Goal: Transaction & Acquisition: Book appointment/travel/reservation

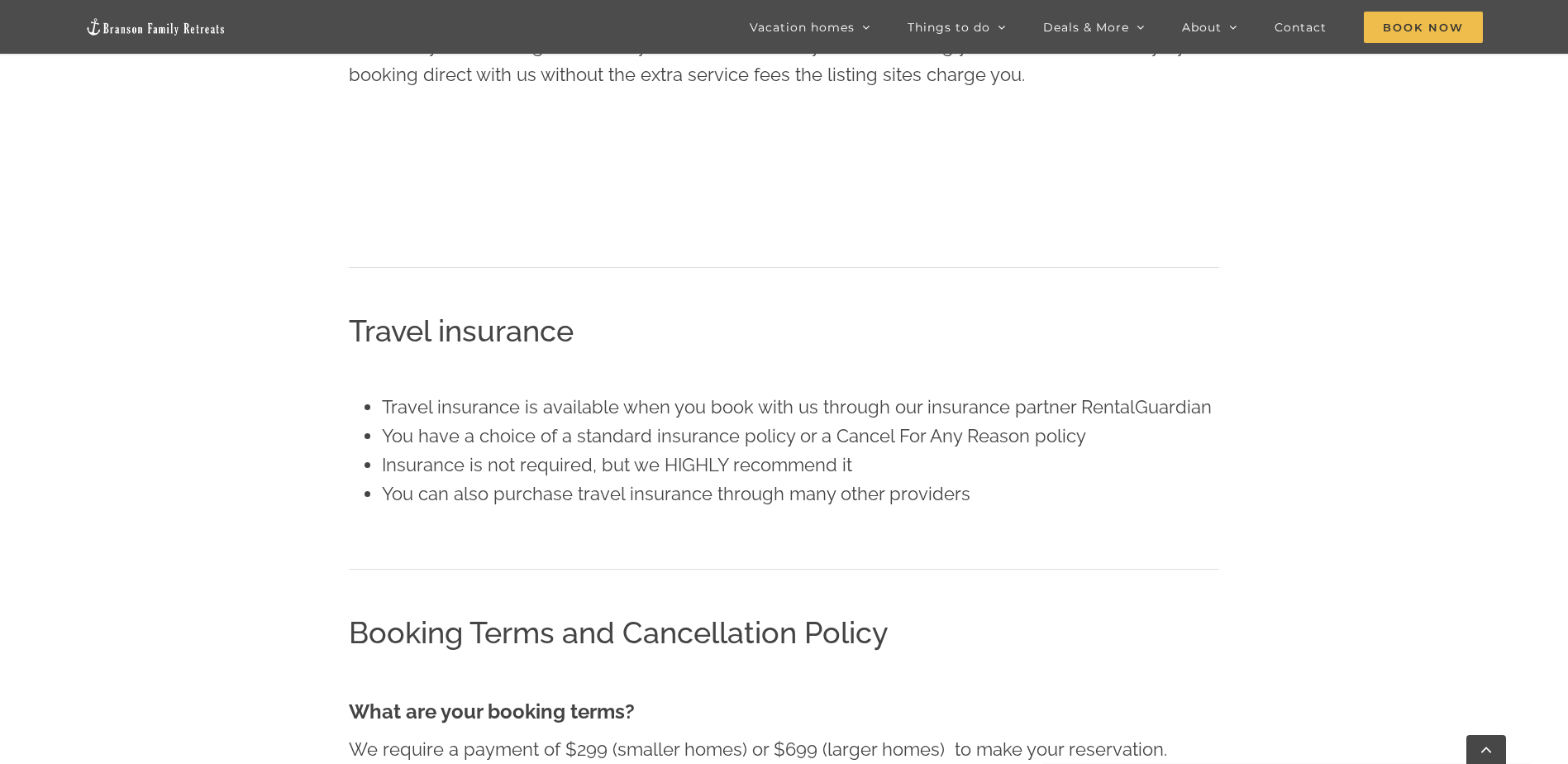
scroll to position [598, 0]
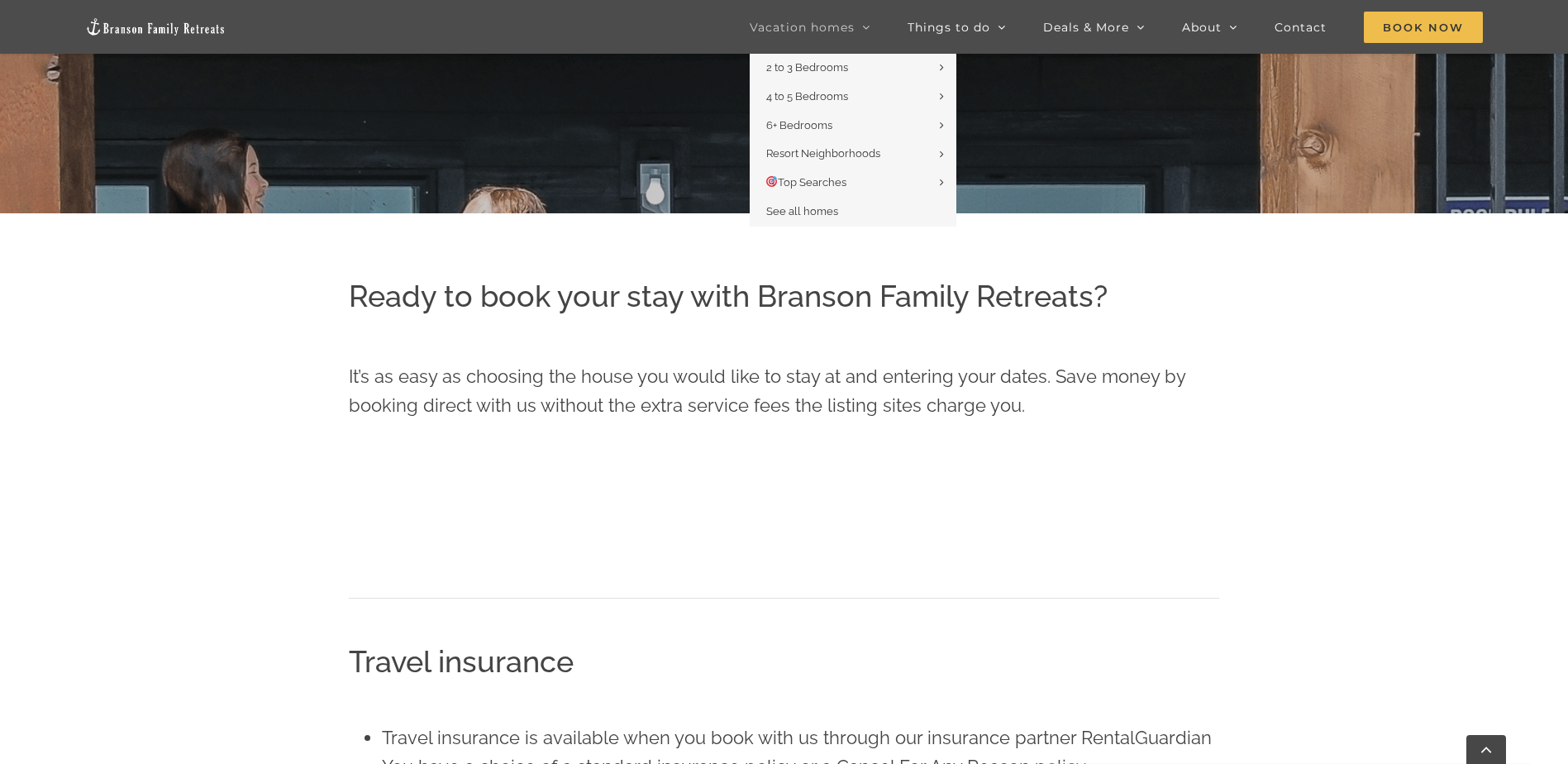
click at [820, 22] on span "Vacation homes" at bounding box center [802, 28] width 105 height 12
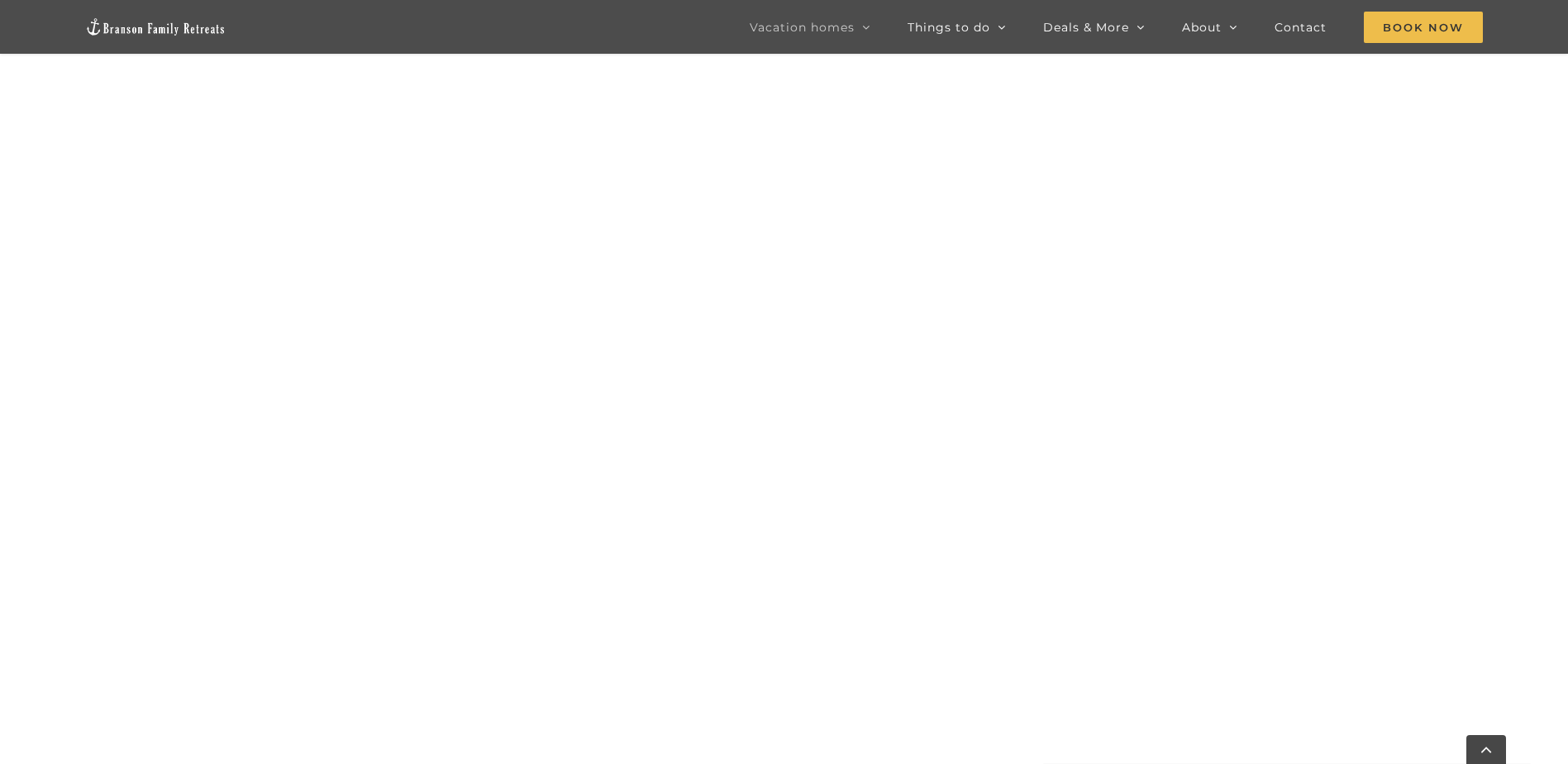
scroll to position [1571, 0]
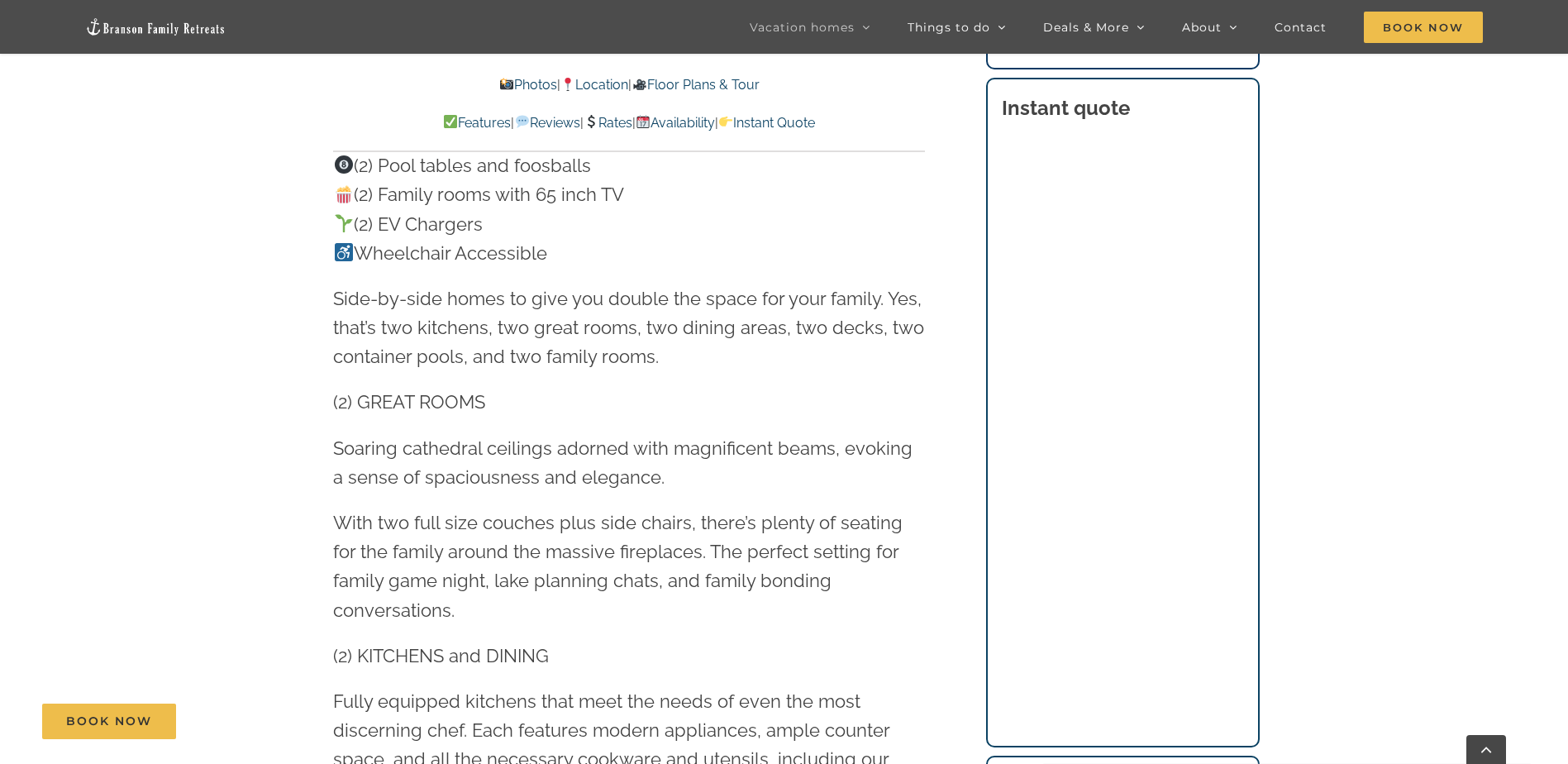
scroll to position [1405, 0]
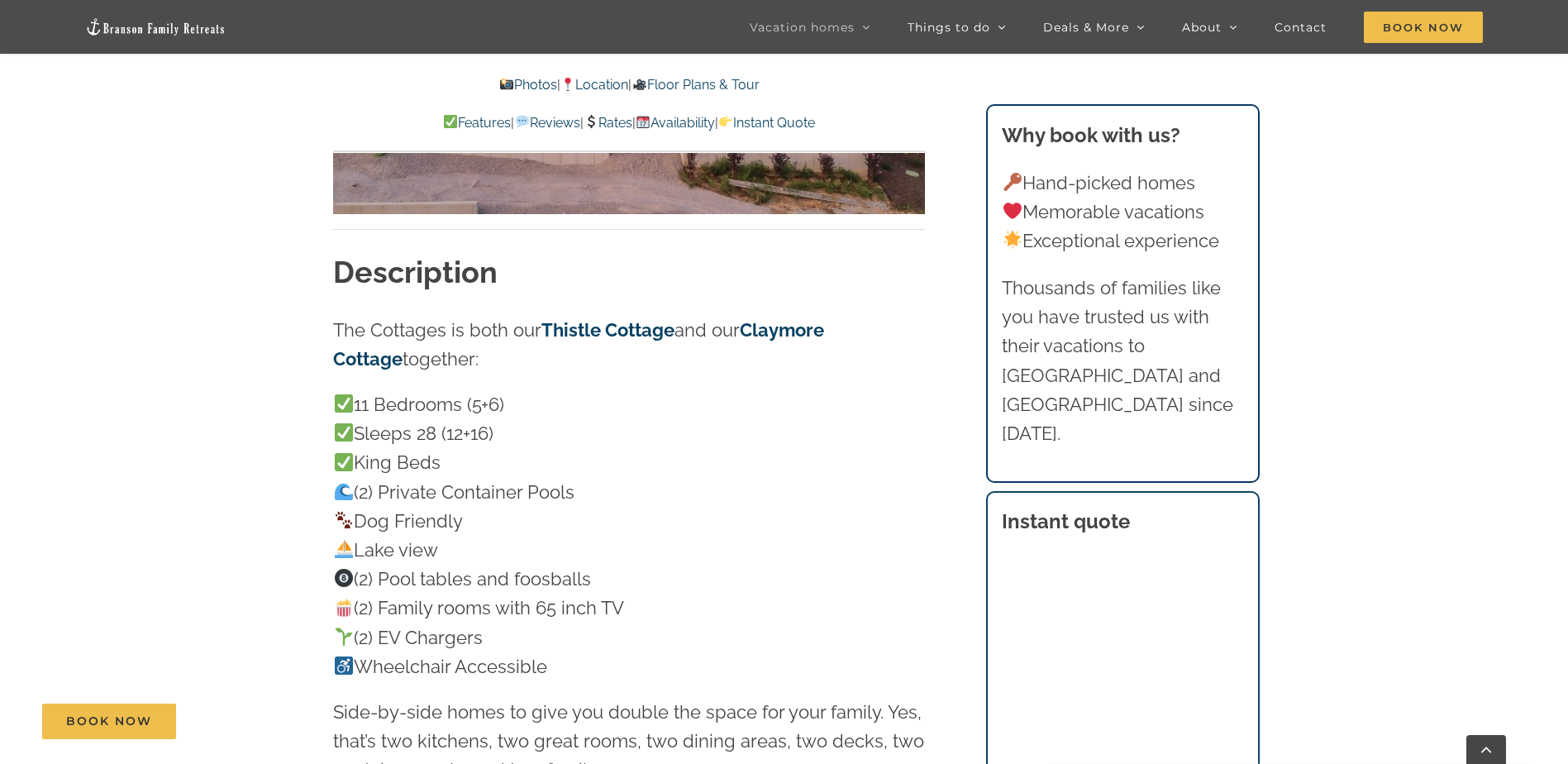
click at [625, 120] on link "Rates" at bounding box center [608, 123] width 49 height 16
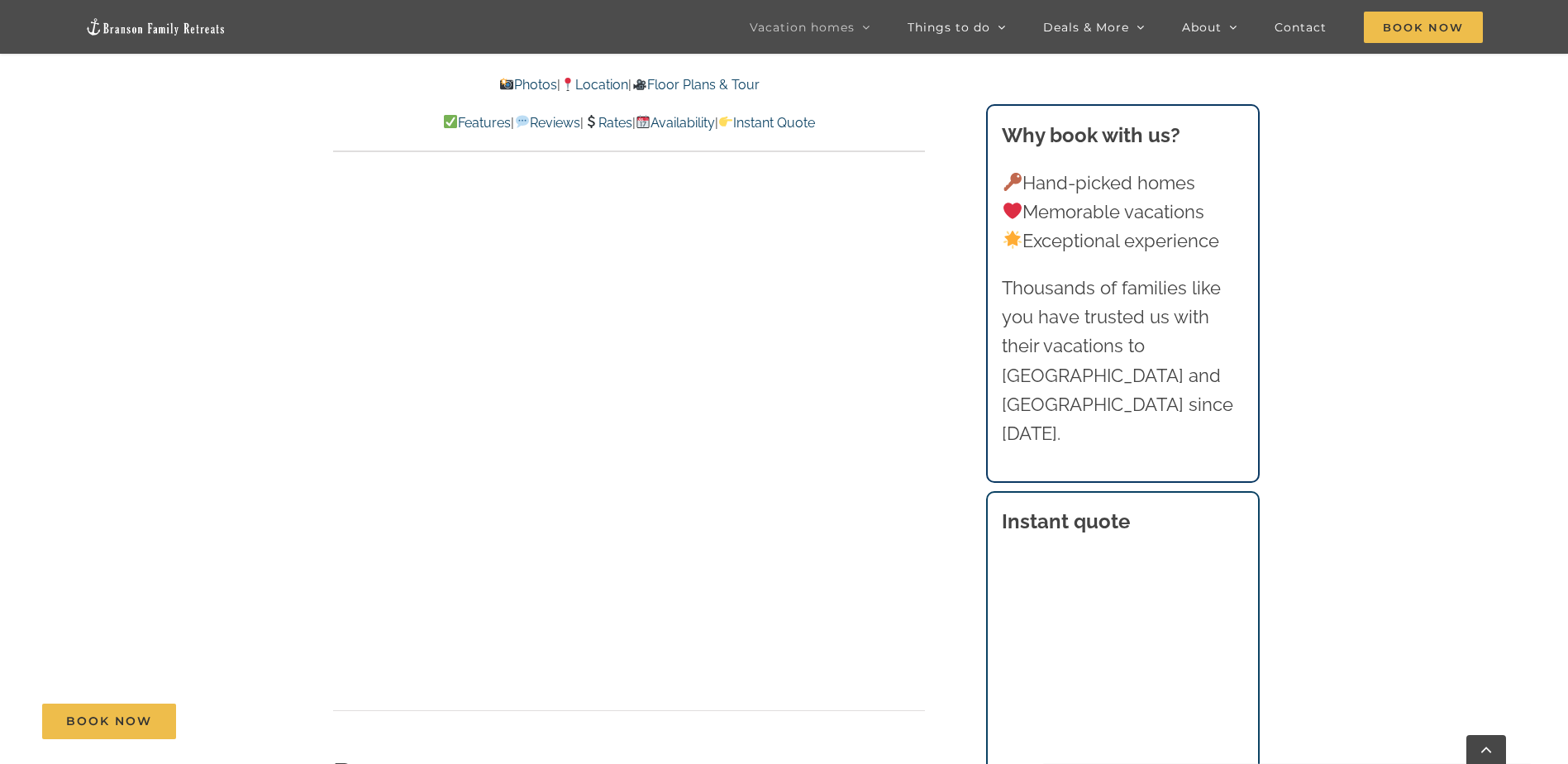
scroll to position [15464, 0]
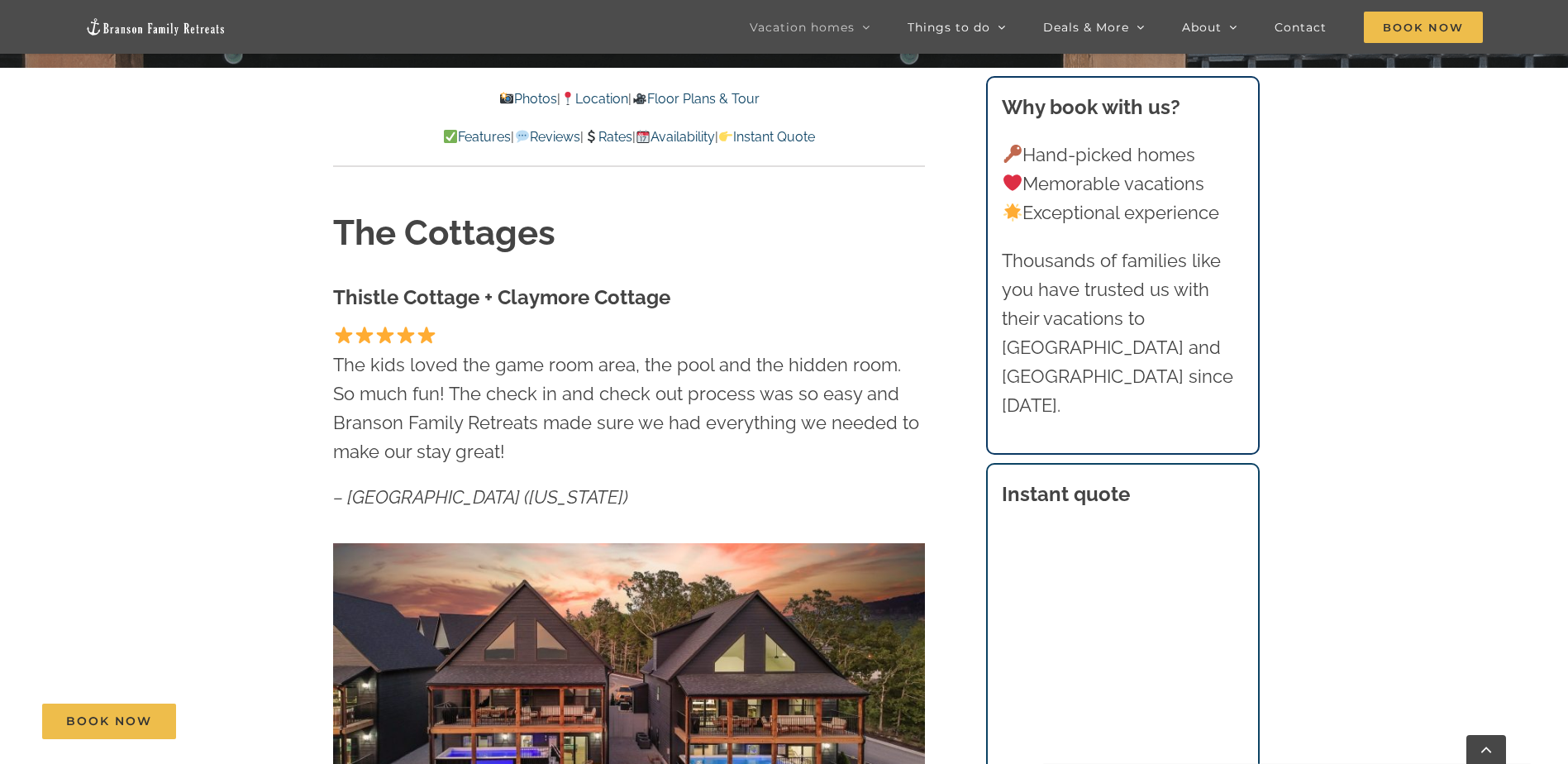
scroll to position [579, 0]
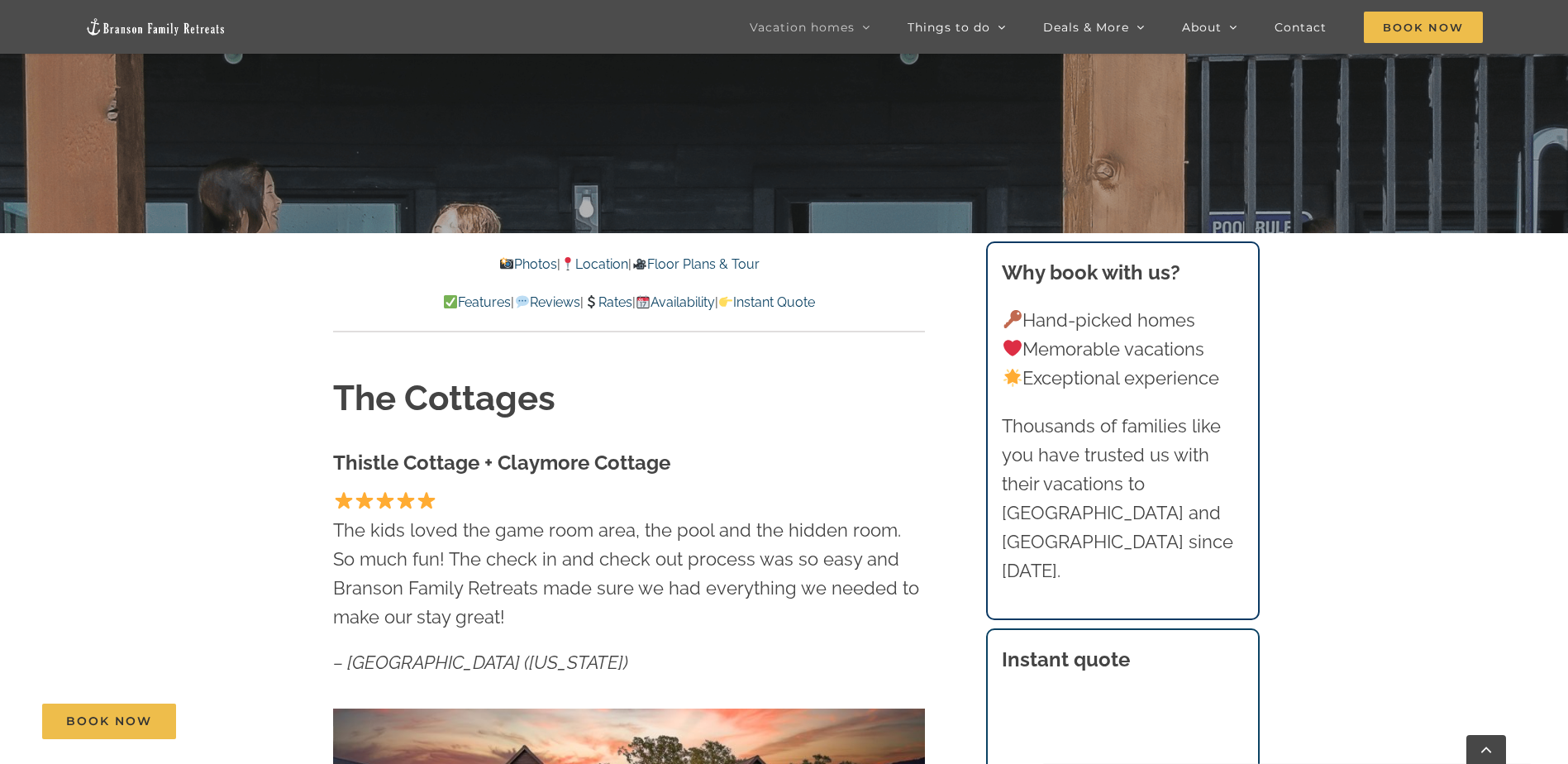
click at [510, 258] on link "Photos" at bounding box center [527, 264] width 58 height 16
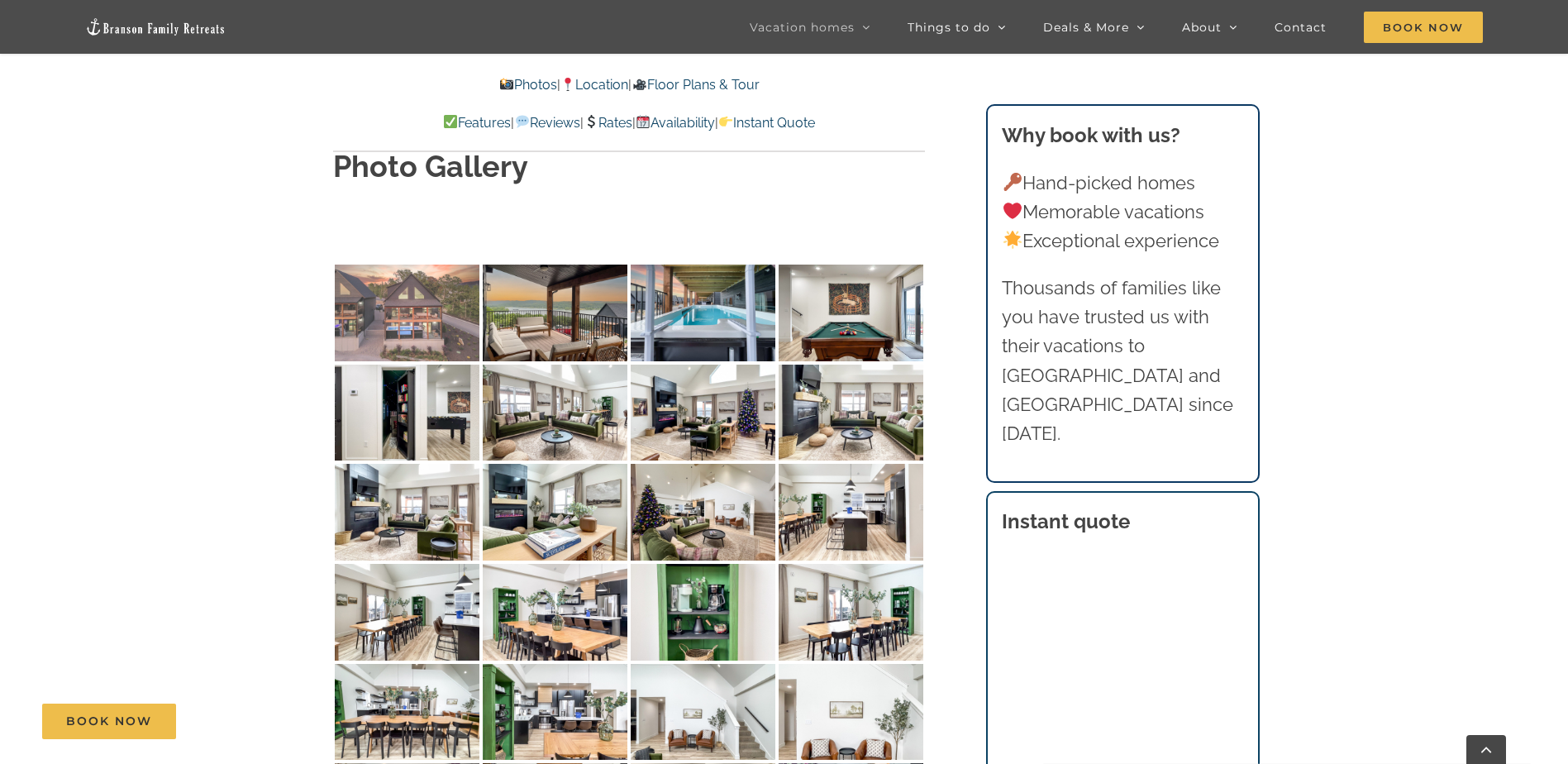
click at [414, 264] on img at bounding box center [407, 312] width 145 height 97
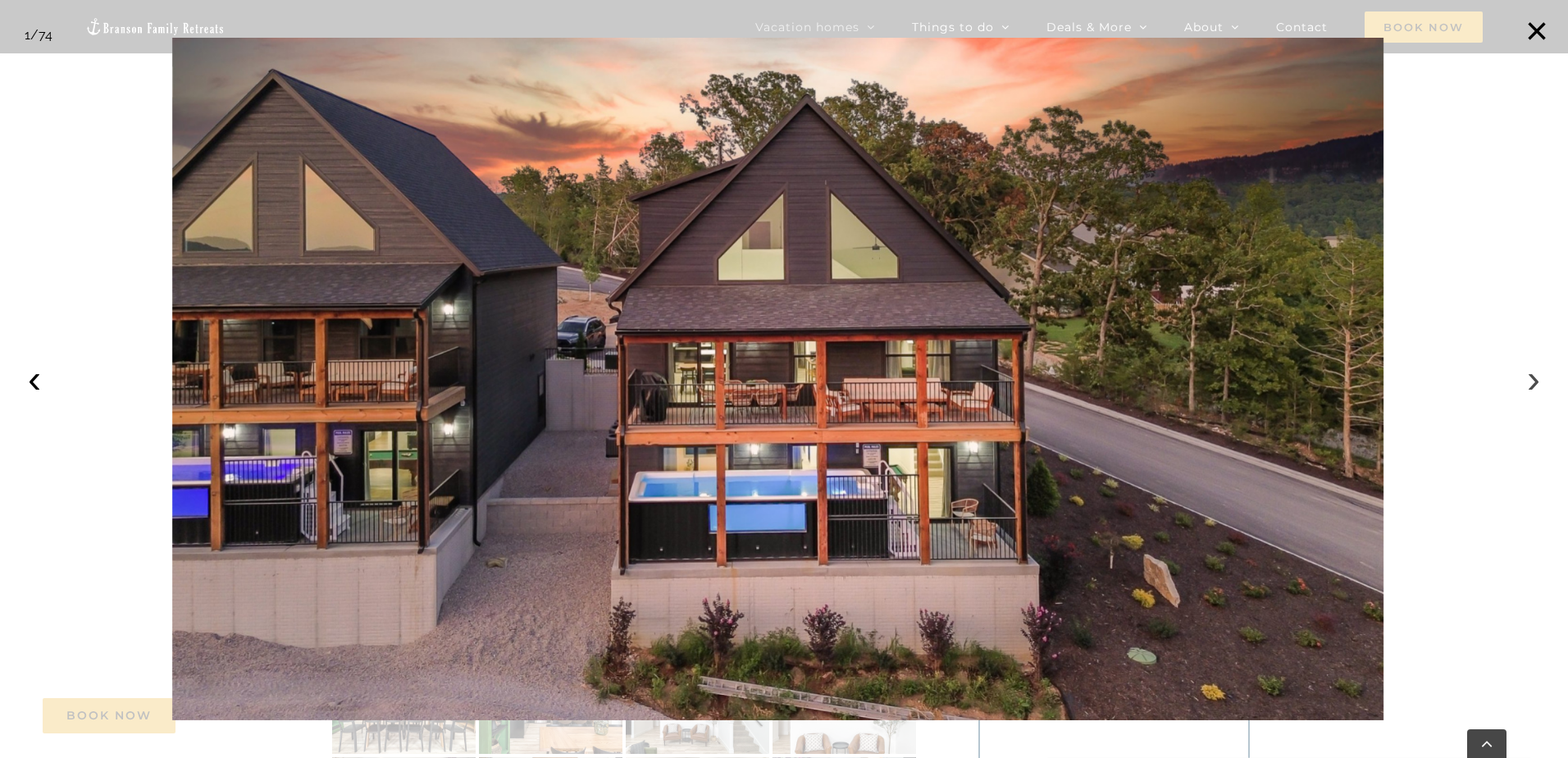
click at [1528, 381] on button "›" at bounding box center [1533, 378] width 36 height 36
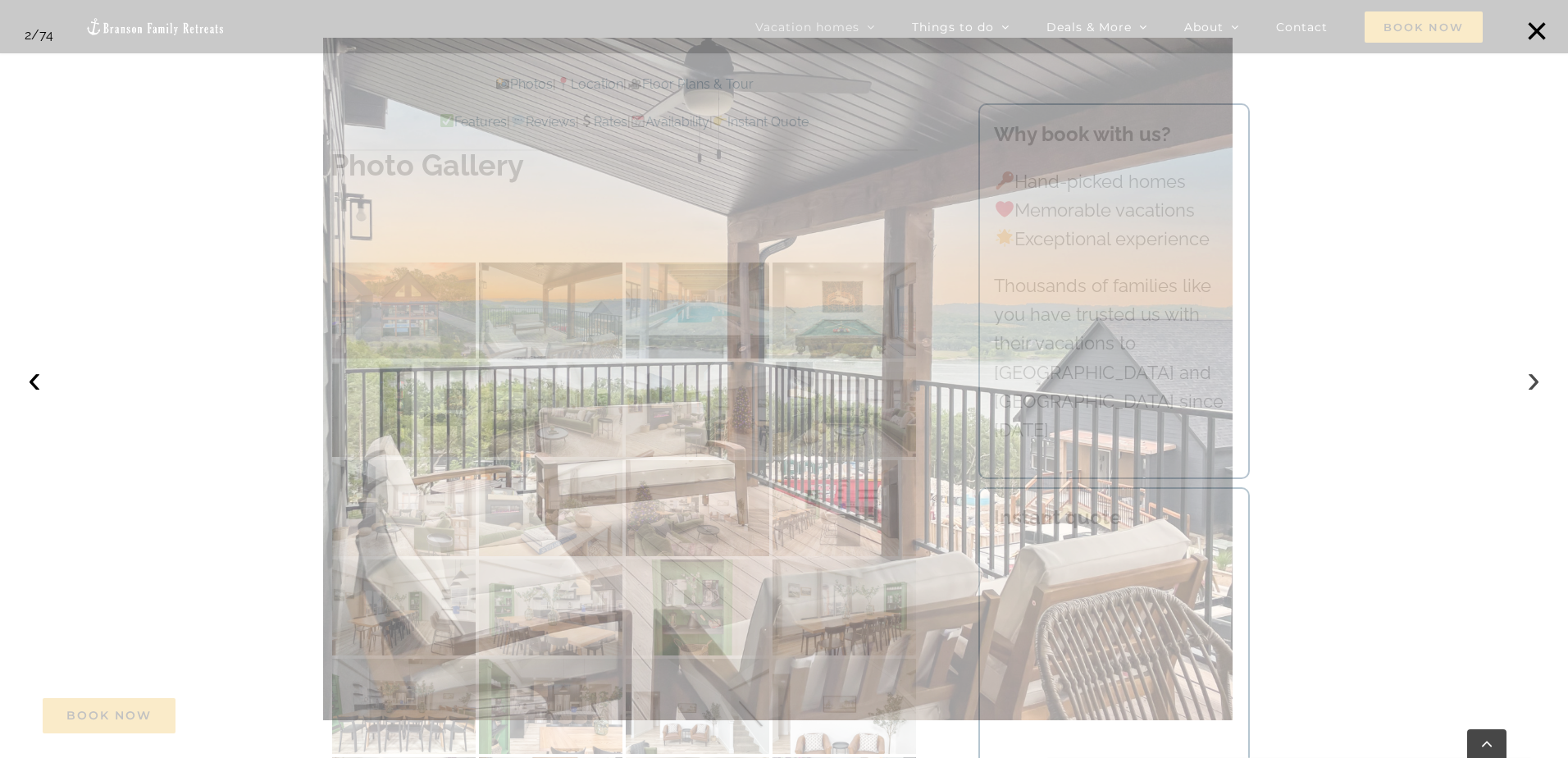
click at [1528, 381] on button "›" at bounding box center [1533, 378] width 36 height 36
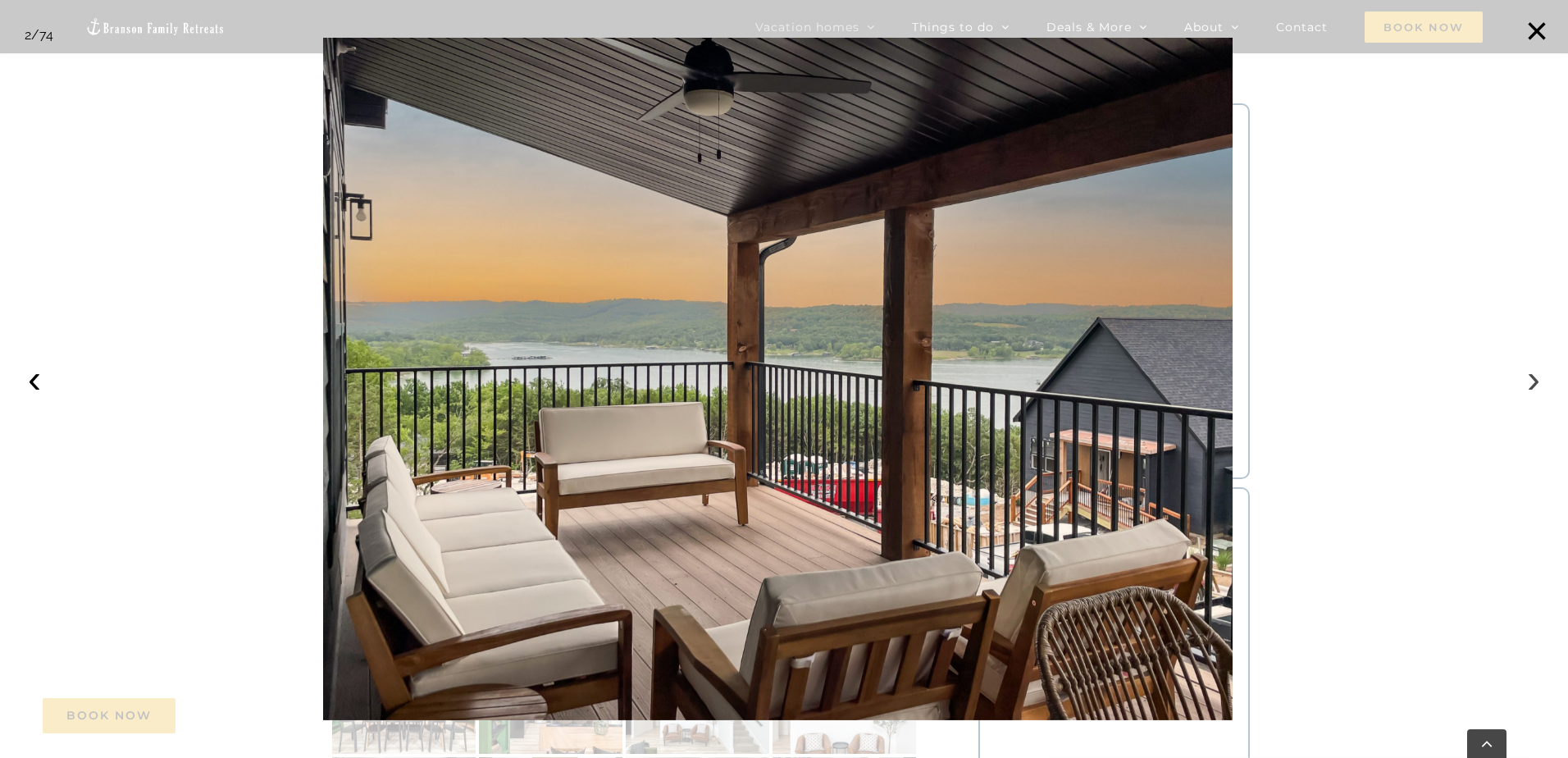
click at [1530, 381] on button "›" at bounding box center [1533, 378] width 36 height 36
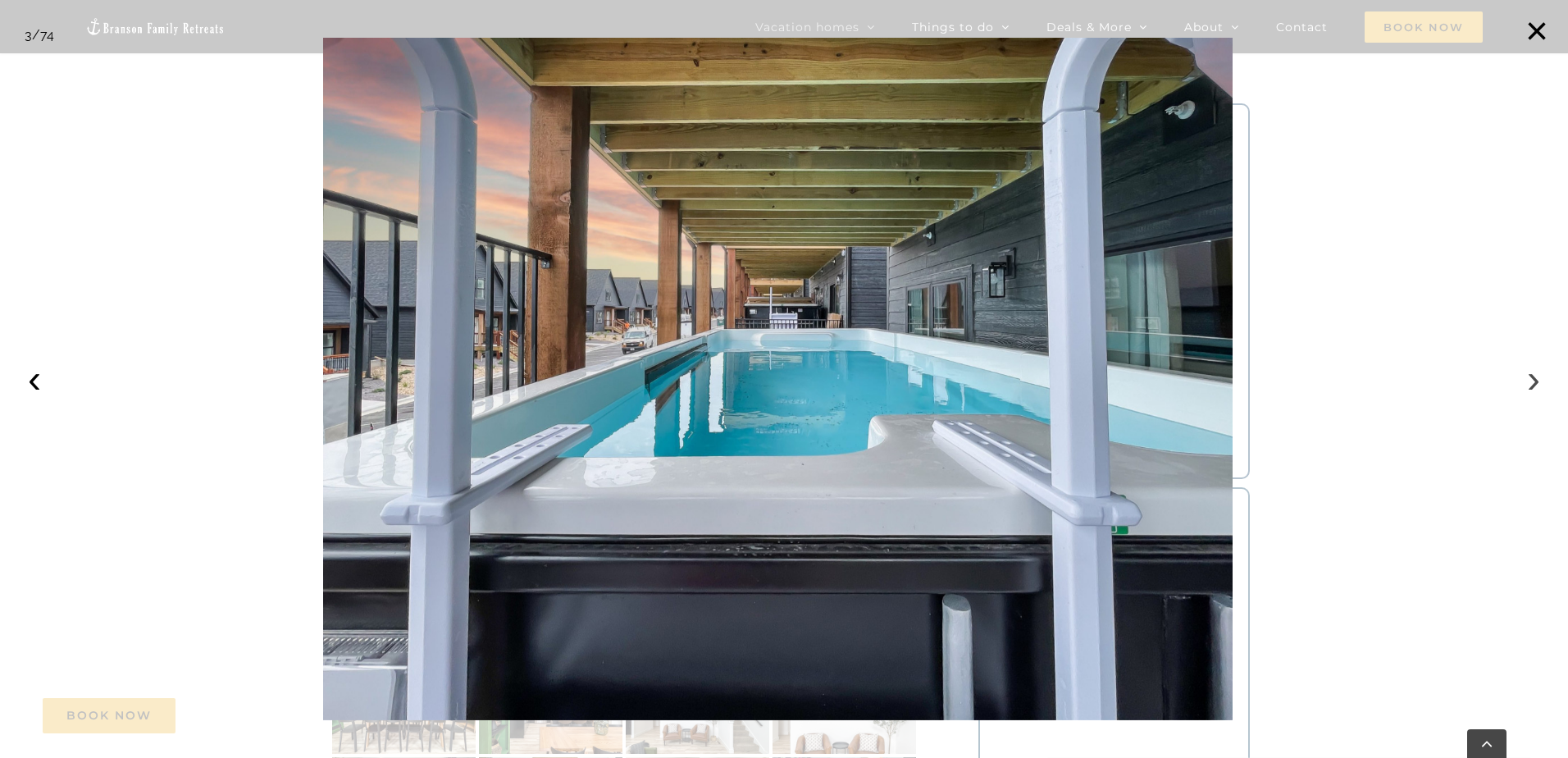
click at [1530, 381] on button "›" at bounding box center [1533, 378] width 36 height 36
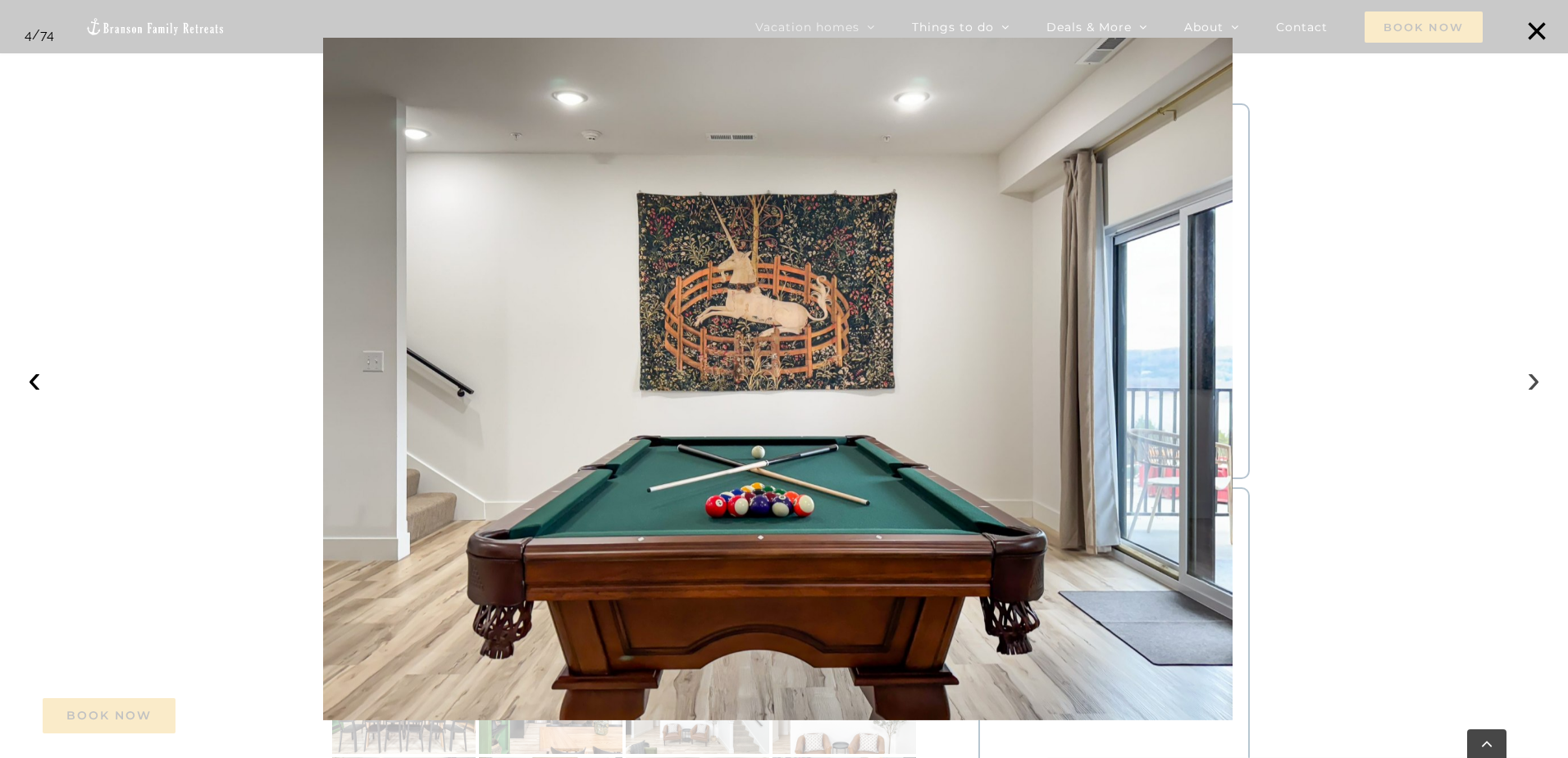
click at [1530, 381] on button "›" at bounding box center [1533, 378] width 36 height 36
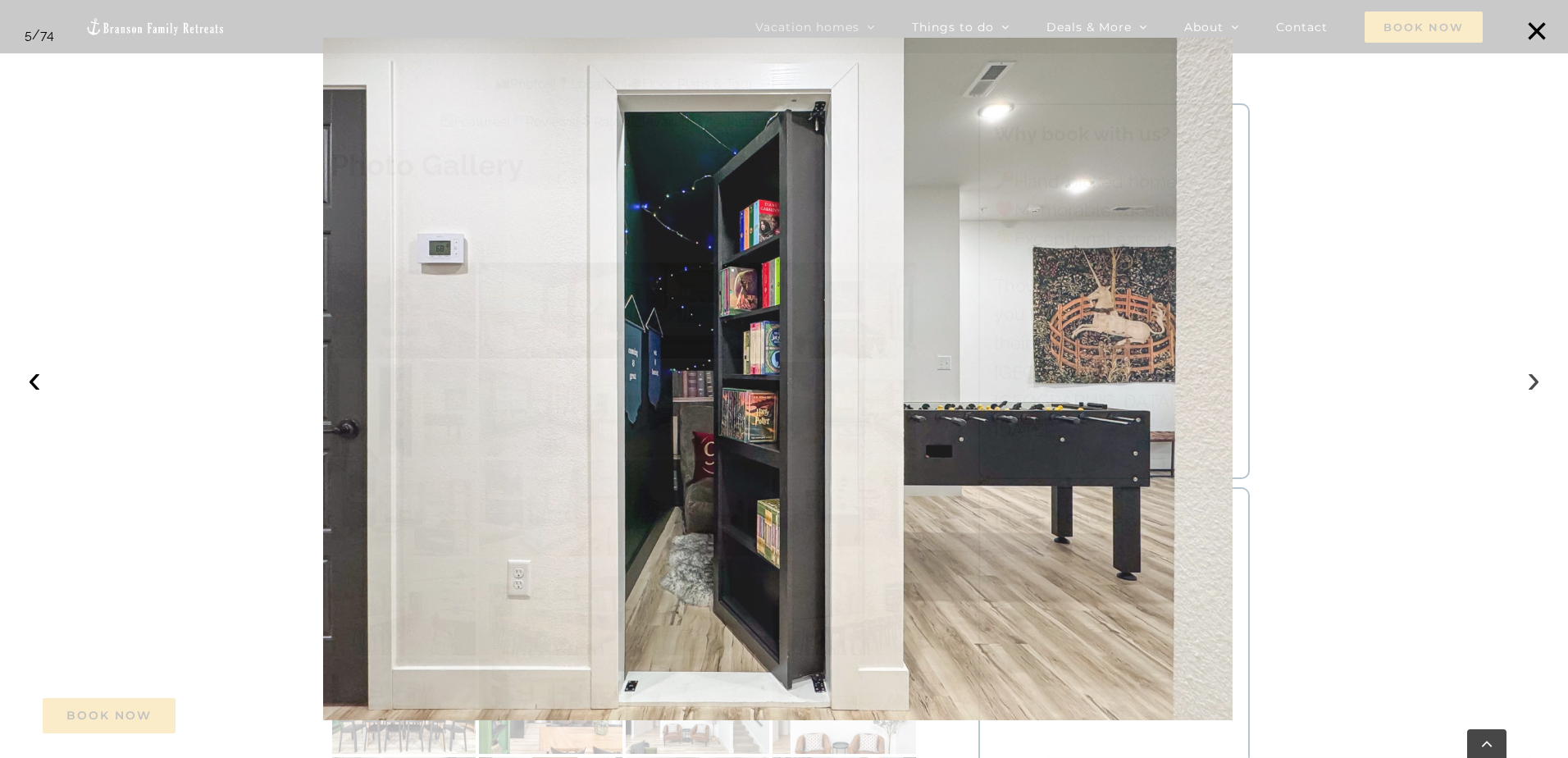
click at [1530, 381] on button "›" at bounding box center [1533, 378] width 36 height 36
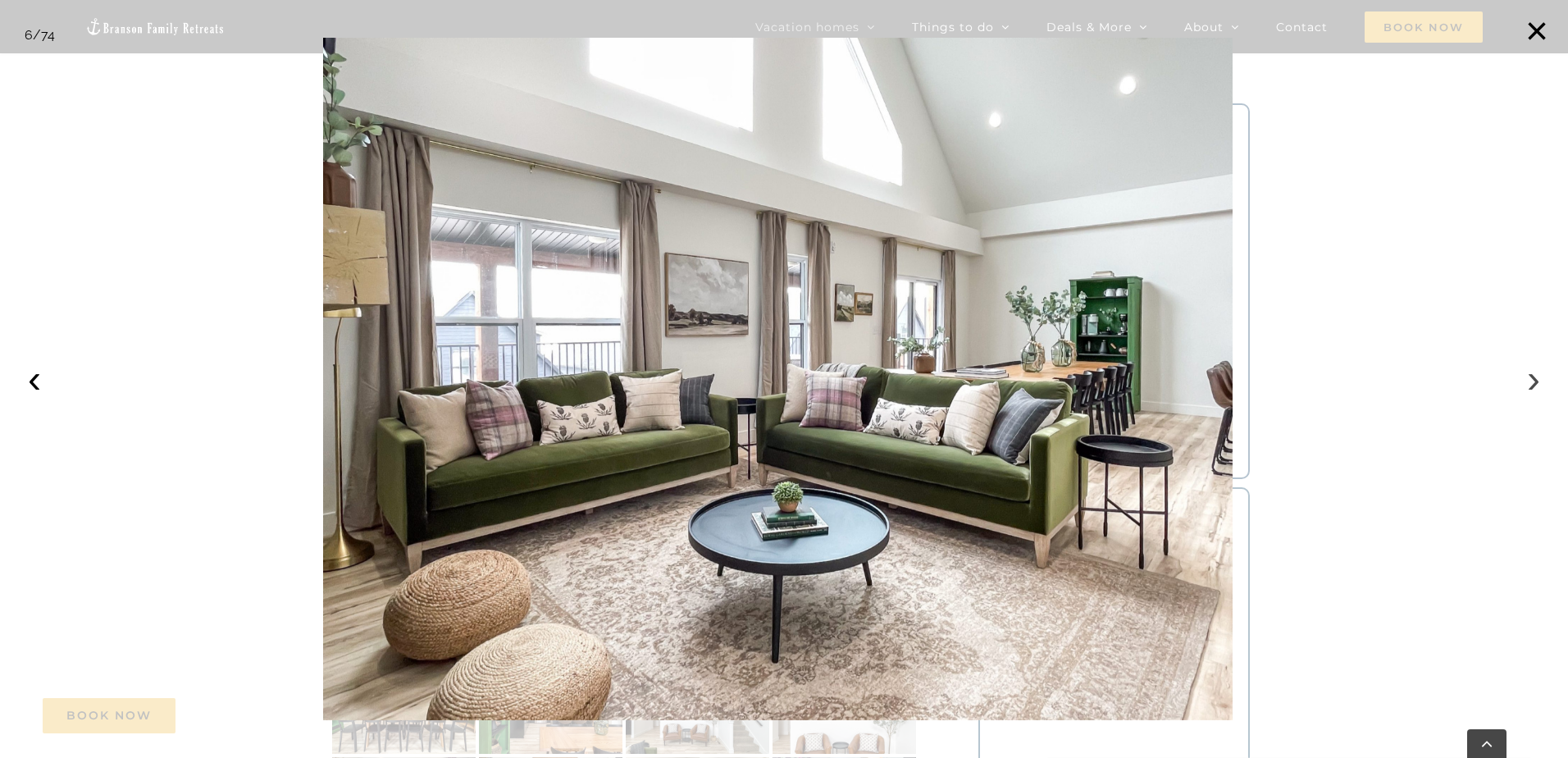
click at [1530, 381] on button "›" at bounding box center [1533, 378] width 36 height 36
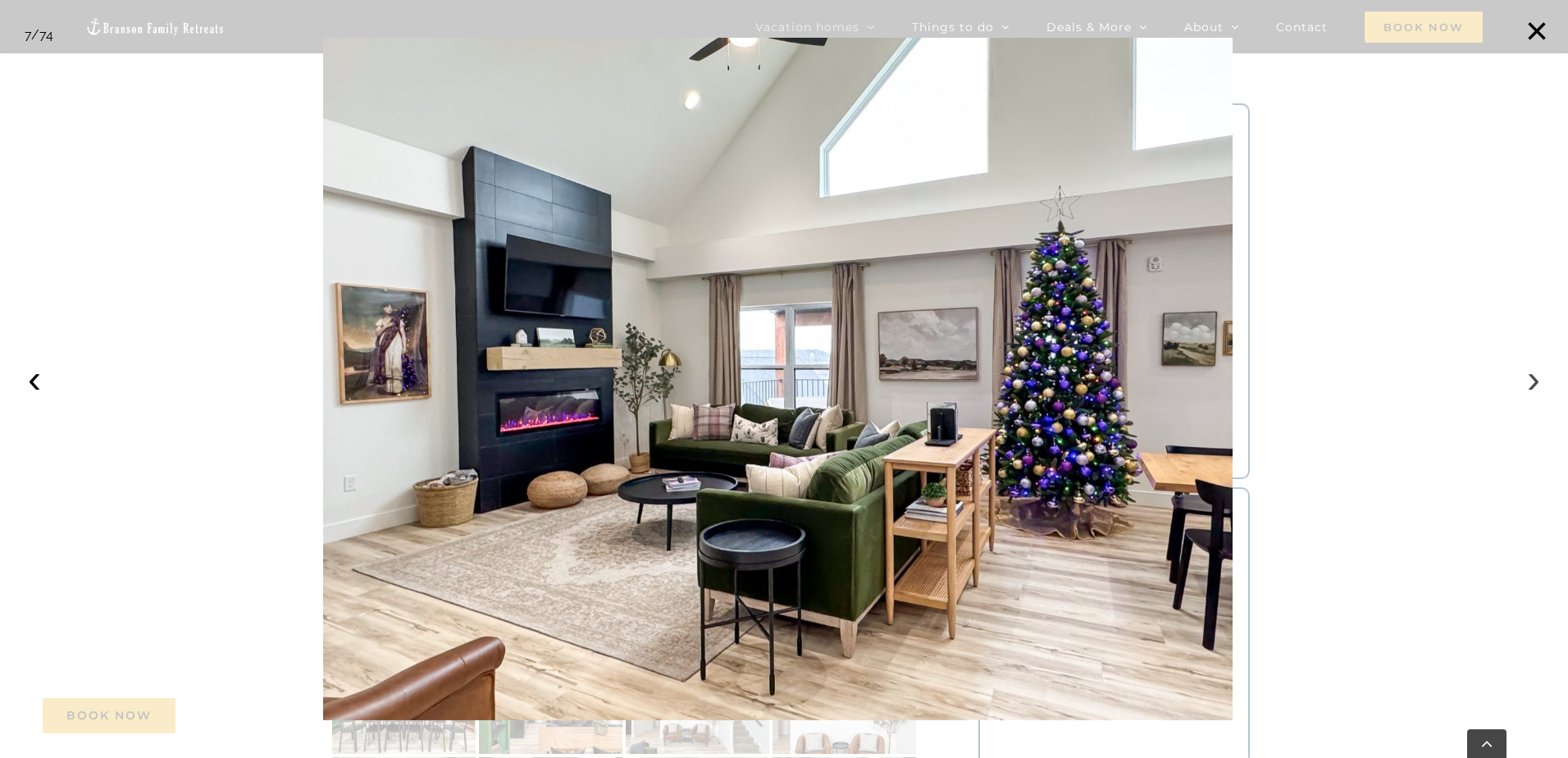
click at [1530, 381] on button "›" at bounding box center [1533, 378] width 36 height 36
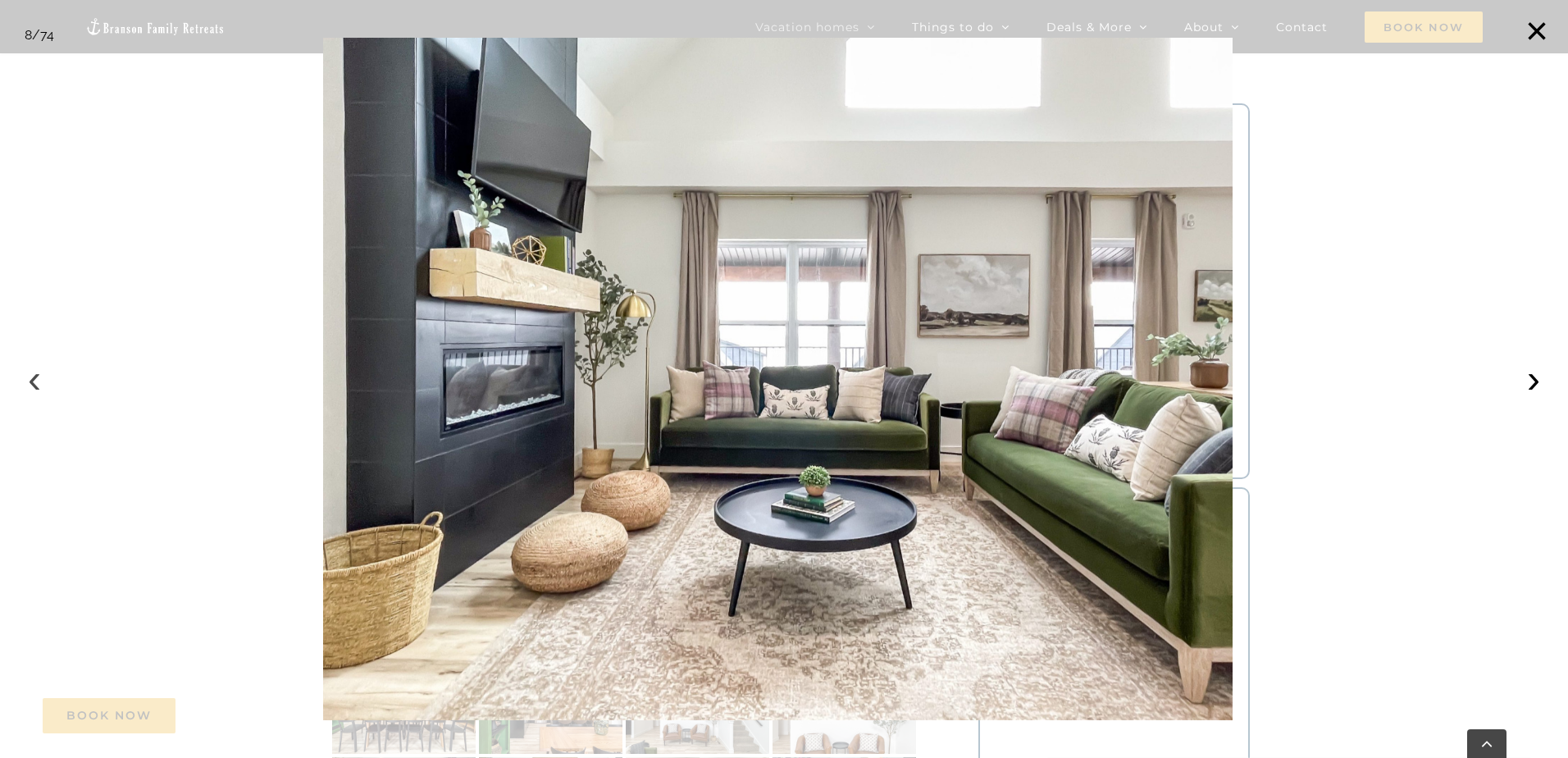
click at [26, 384] on button "‹" at bounding box center [34, 378] width 36 height 36
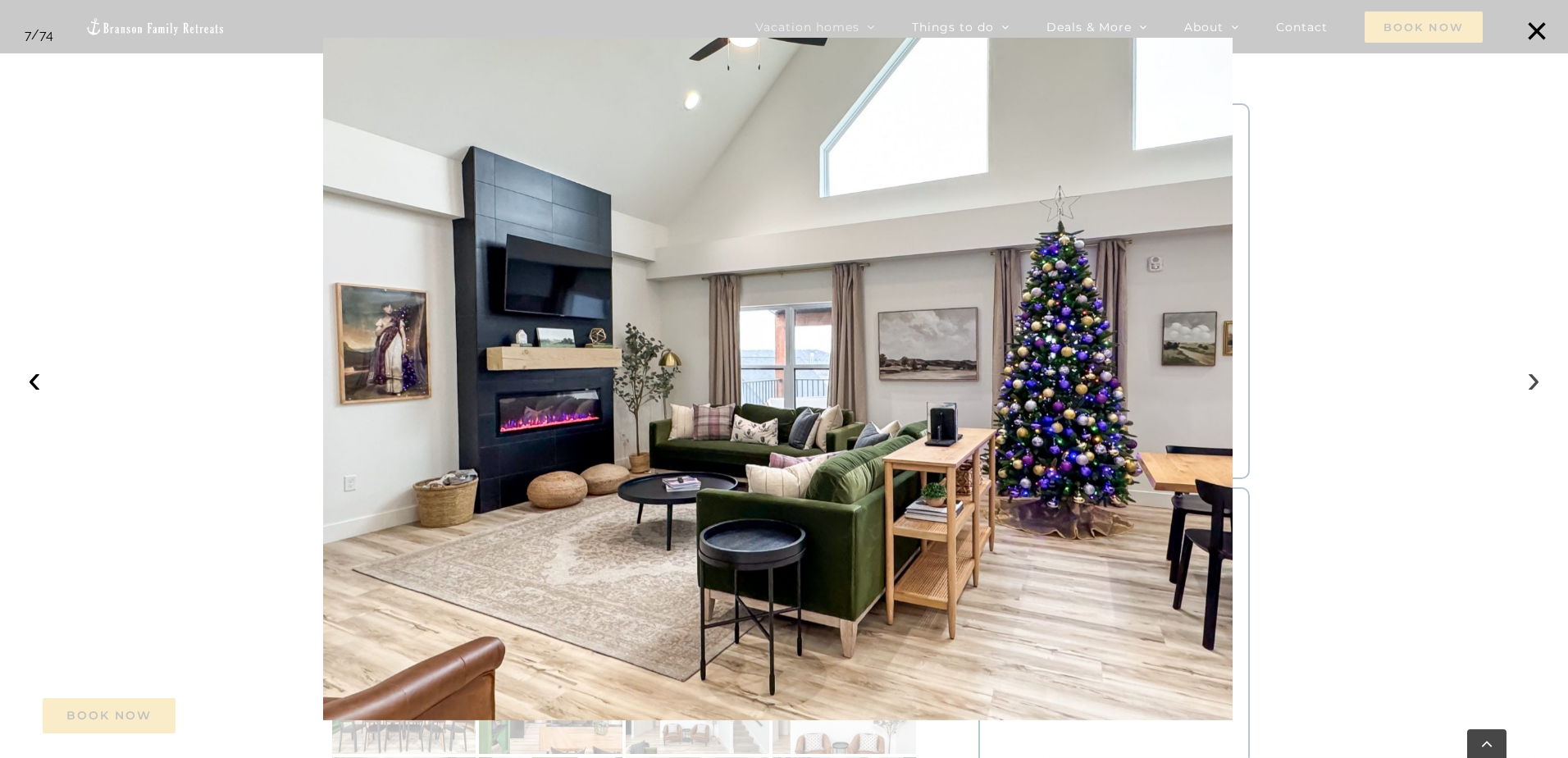
click at [1532, 378] on button "›" at bounding box center [1533, 378] width 36 height 36
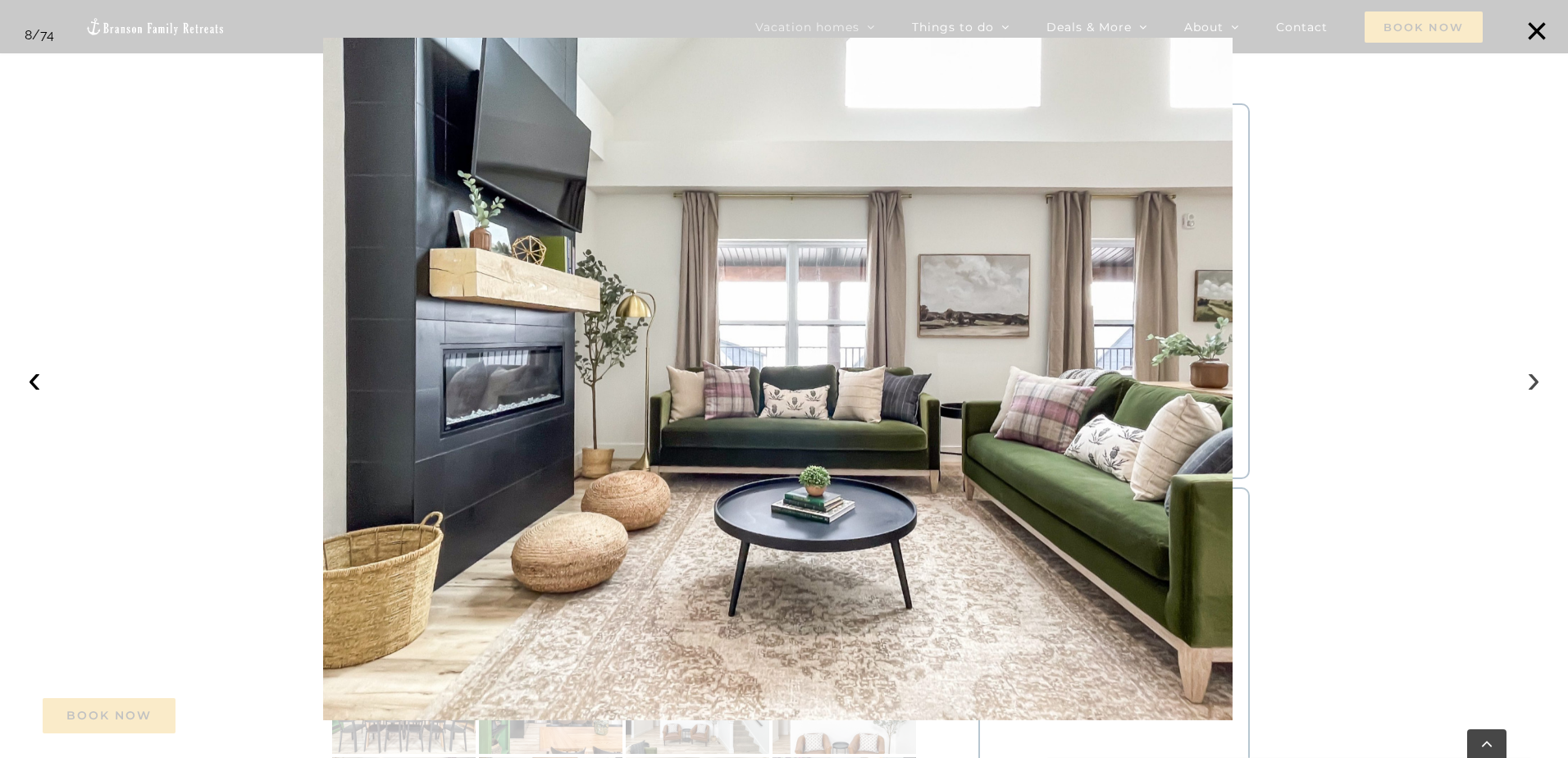
click at [1532, 378] on button "›" at bounding box center [1533, 378] width 36 height 36
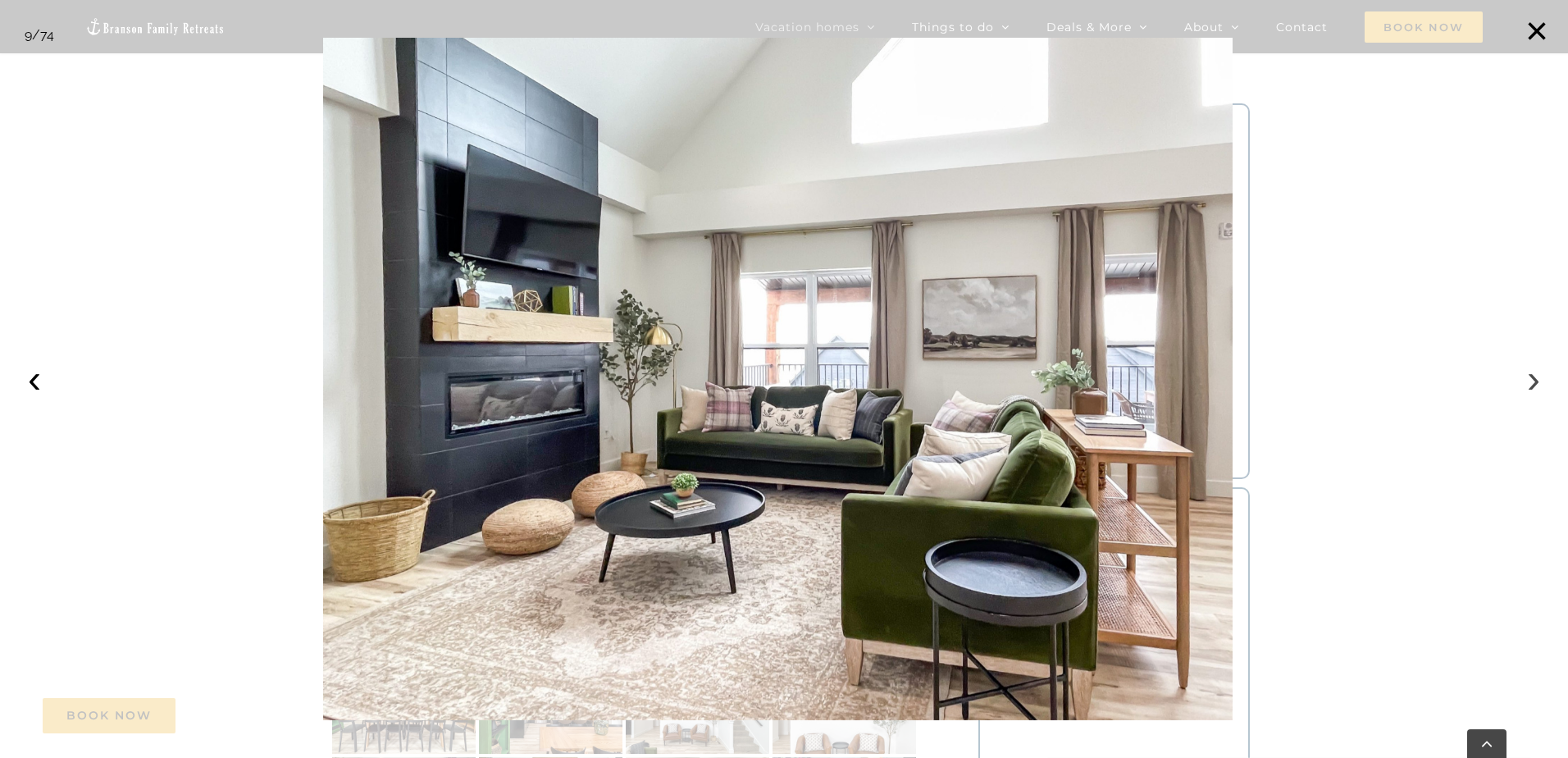
click at [1532, 378] on button "›" at bounding box center [1533, 378] width 36 height 36
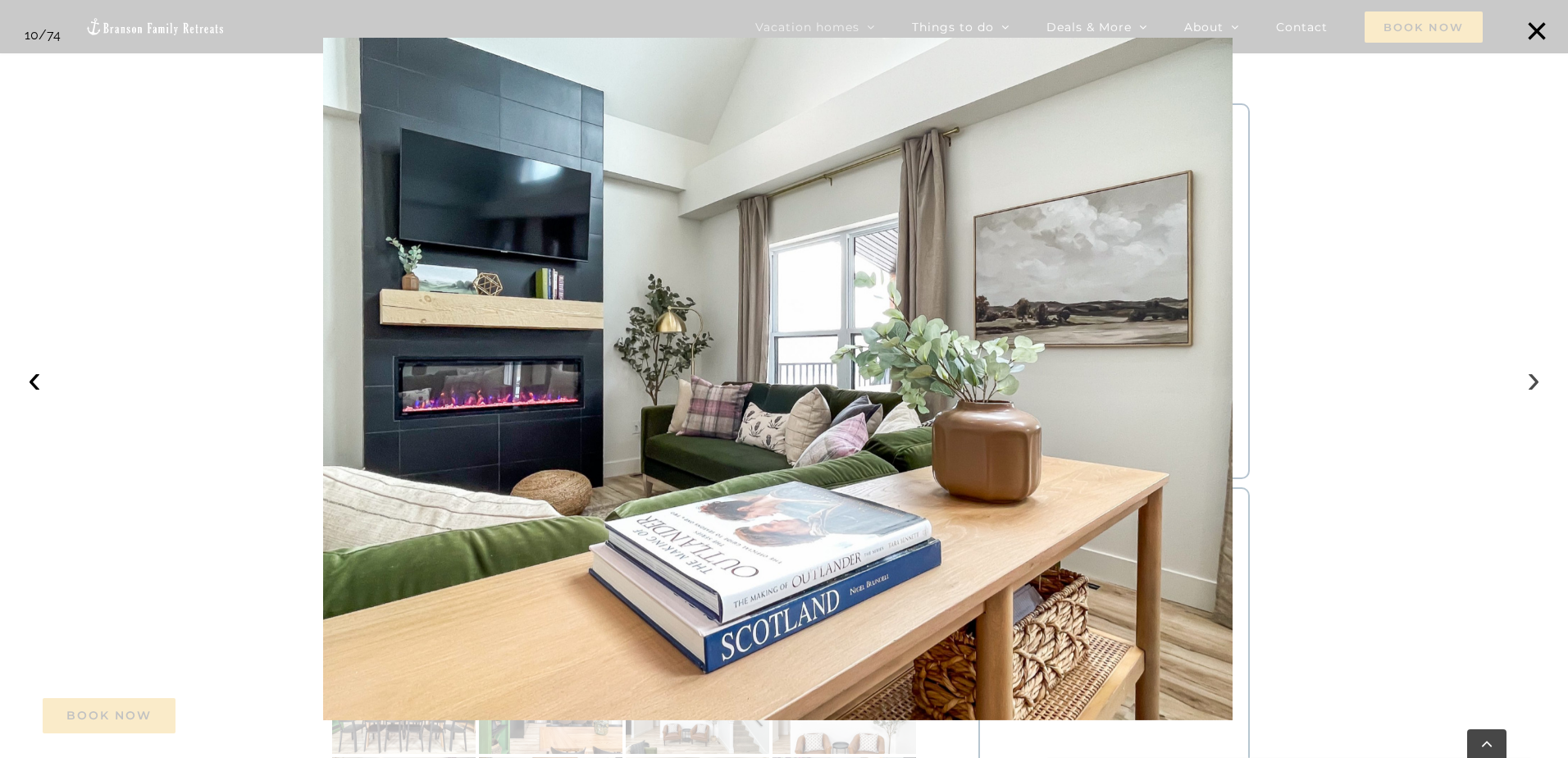
click at [1532, 378] on button "›" at bounding box center [1533, 378] width 36 height 36
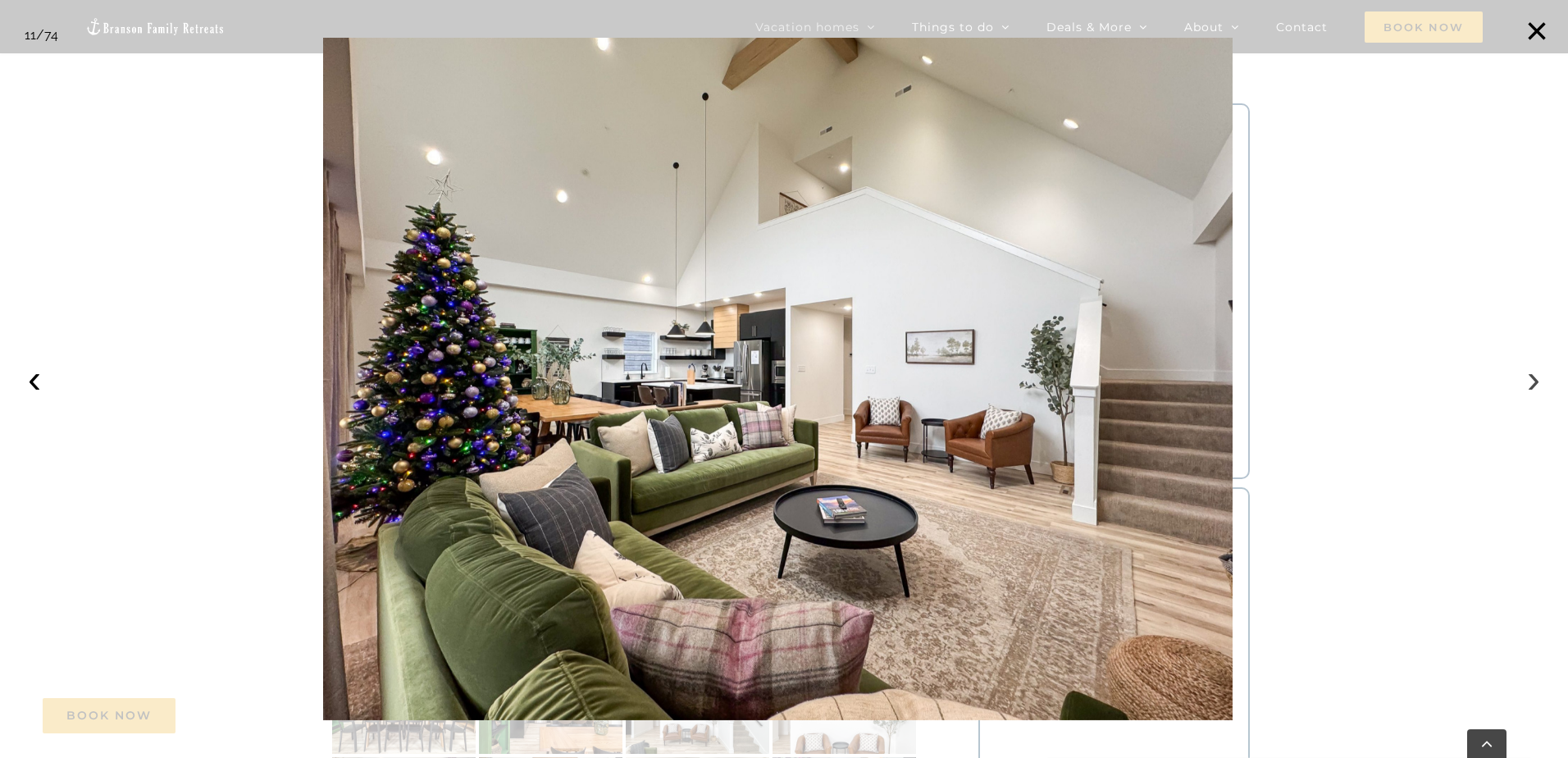
click at [1532, 378] on button "›" at bounding box center [1533, 378] width 36 height 36
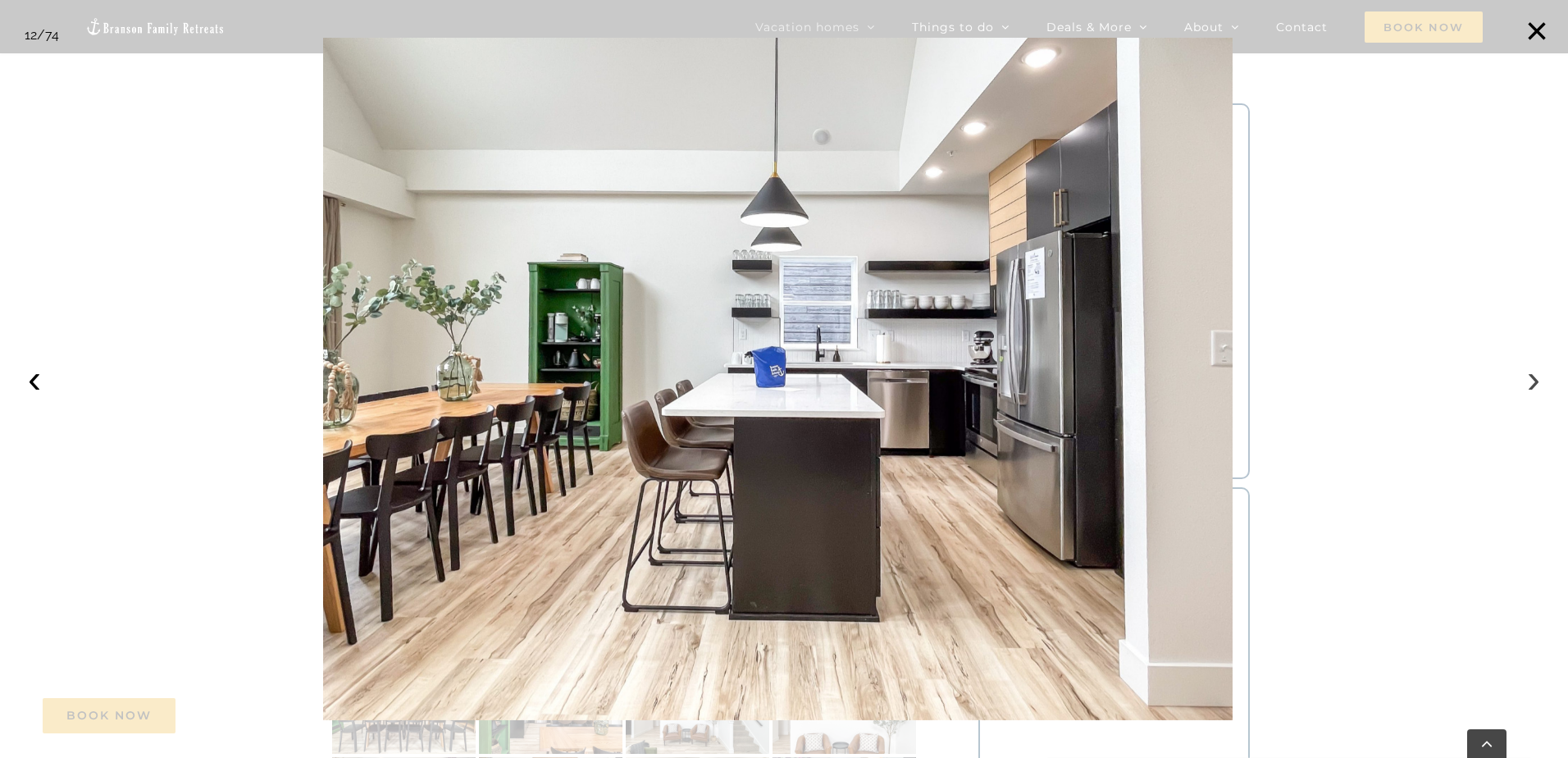
click at [1532, 378] on button "›" at bounding box center [1533, 378] width 36 height 36
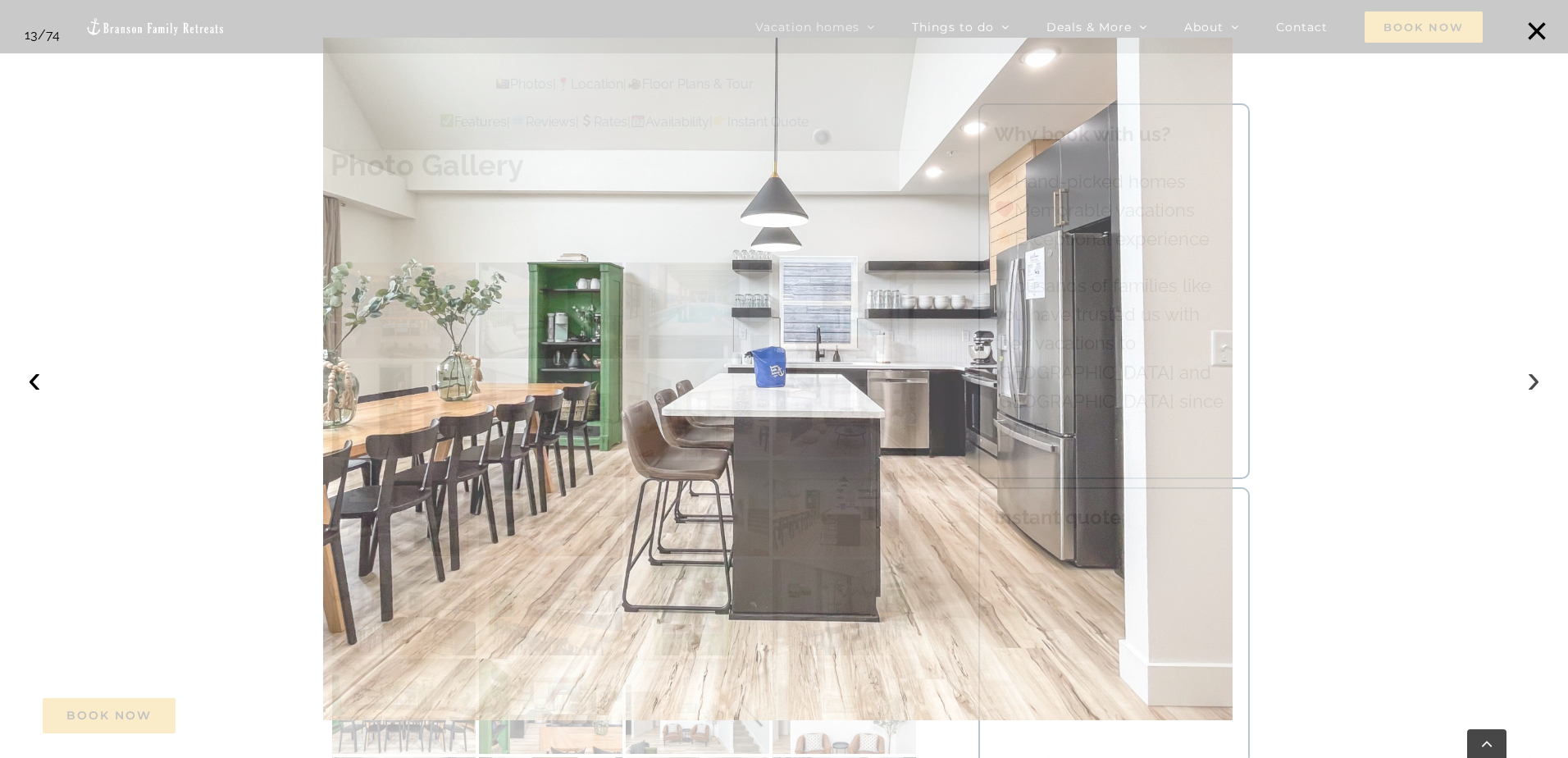
click at [1532, 378] on button "›" at bounding box center [1533, 378] width 36 height 36
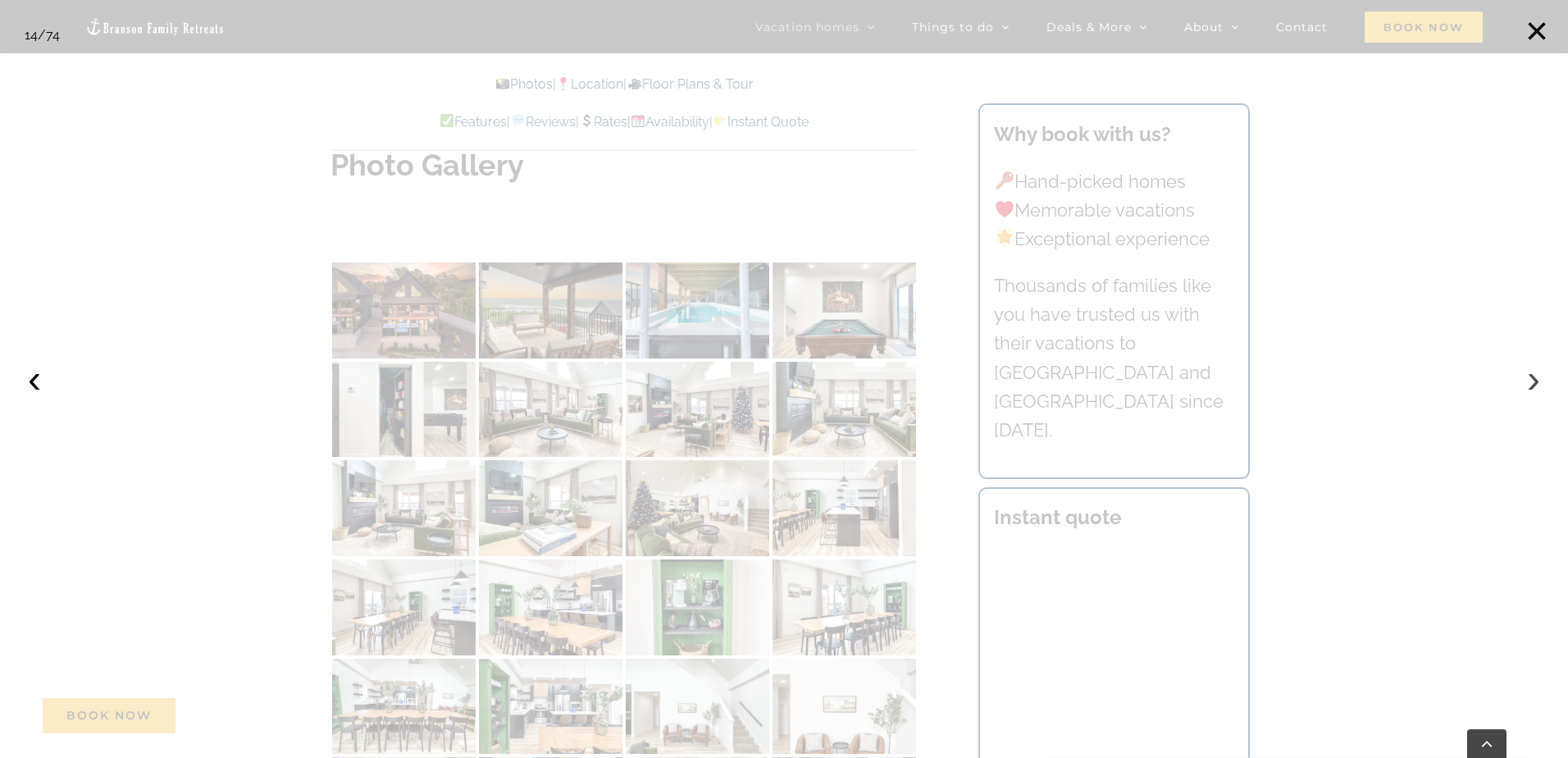
click at [1532, 378] on button "›" at bounding box center [1533, 378] width 36 height 36
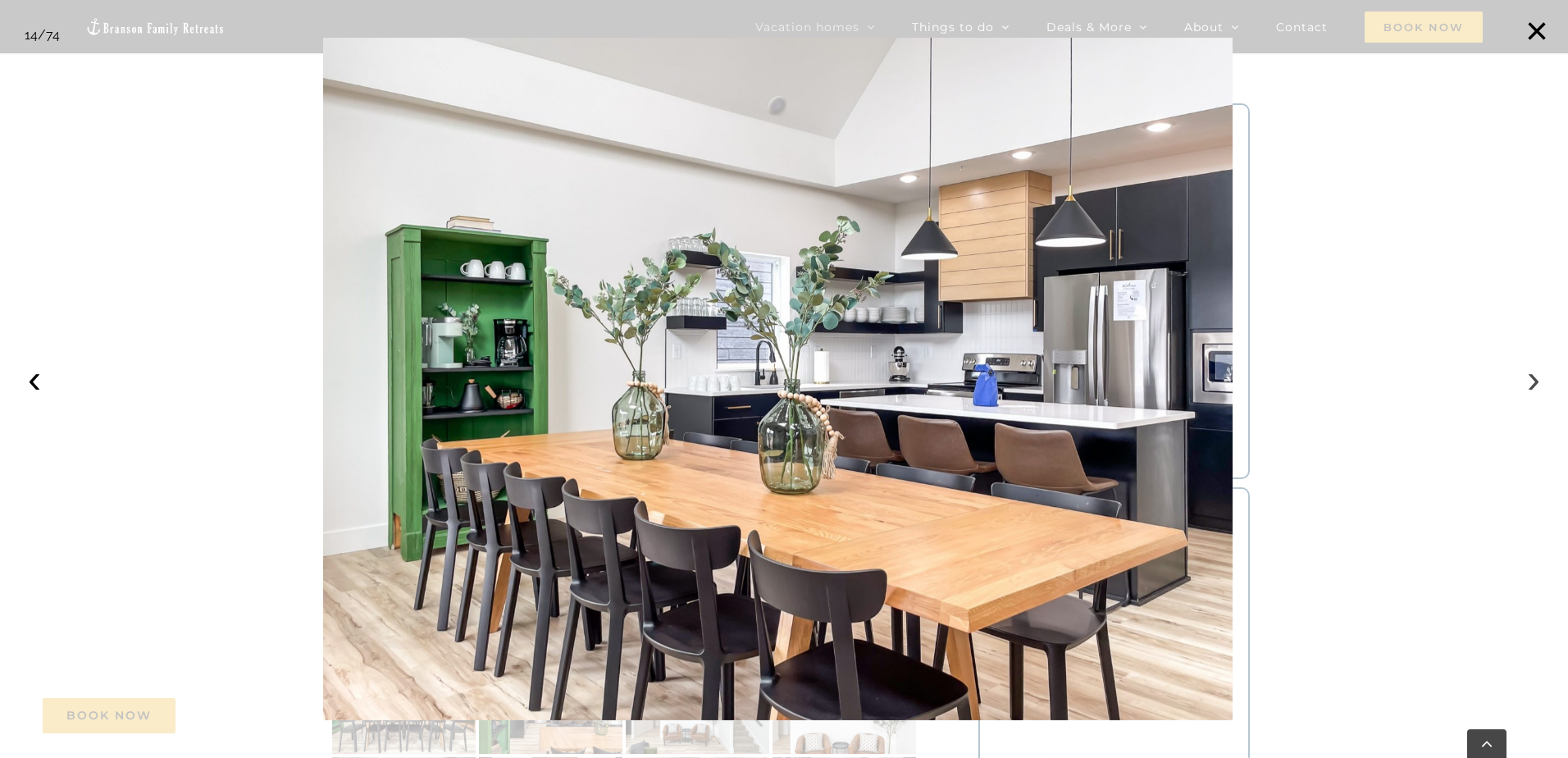
click at [1540, 377] on button "›" at bounding box center [1533, 378] width 36 height 36
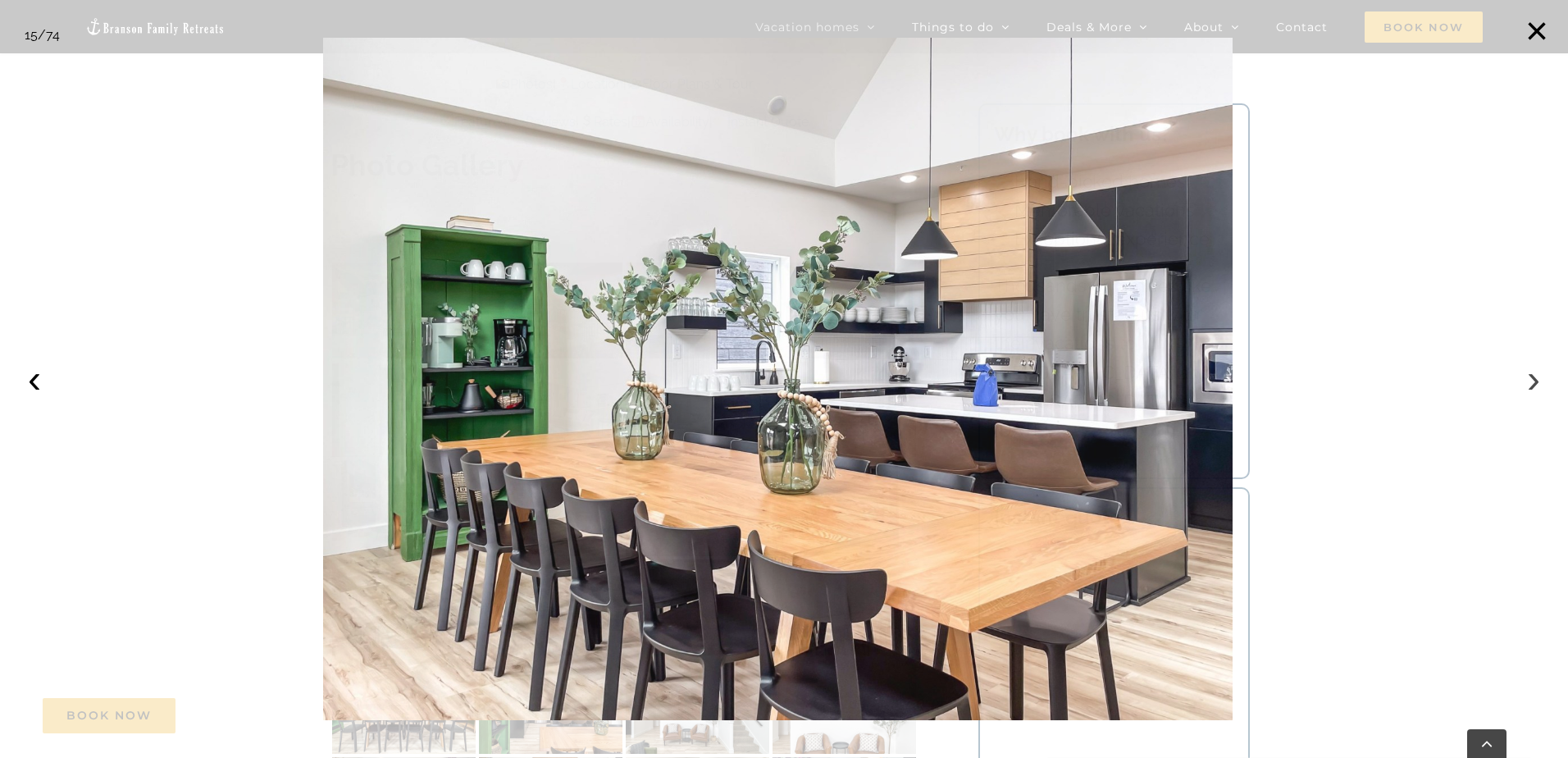
click at [1531, 381] on button "›" at bounding box center [1533, 378] width 36 height 36
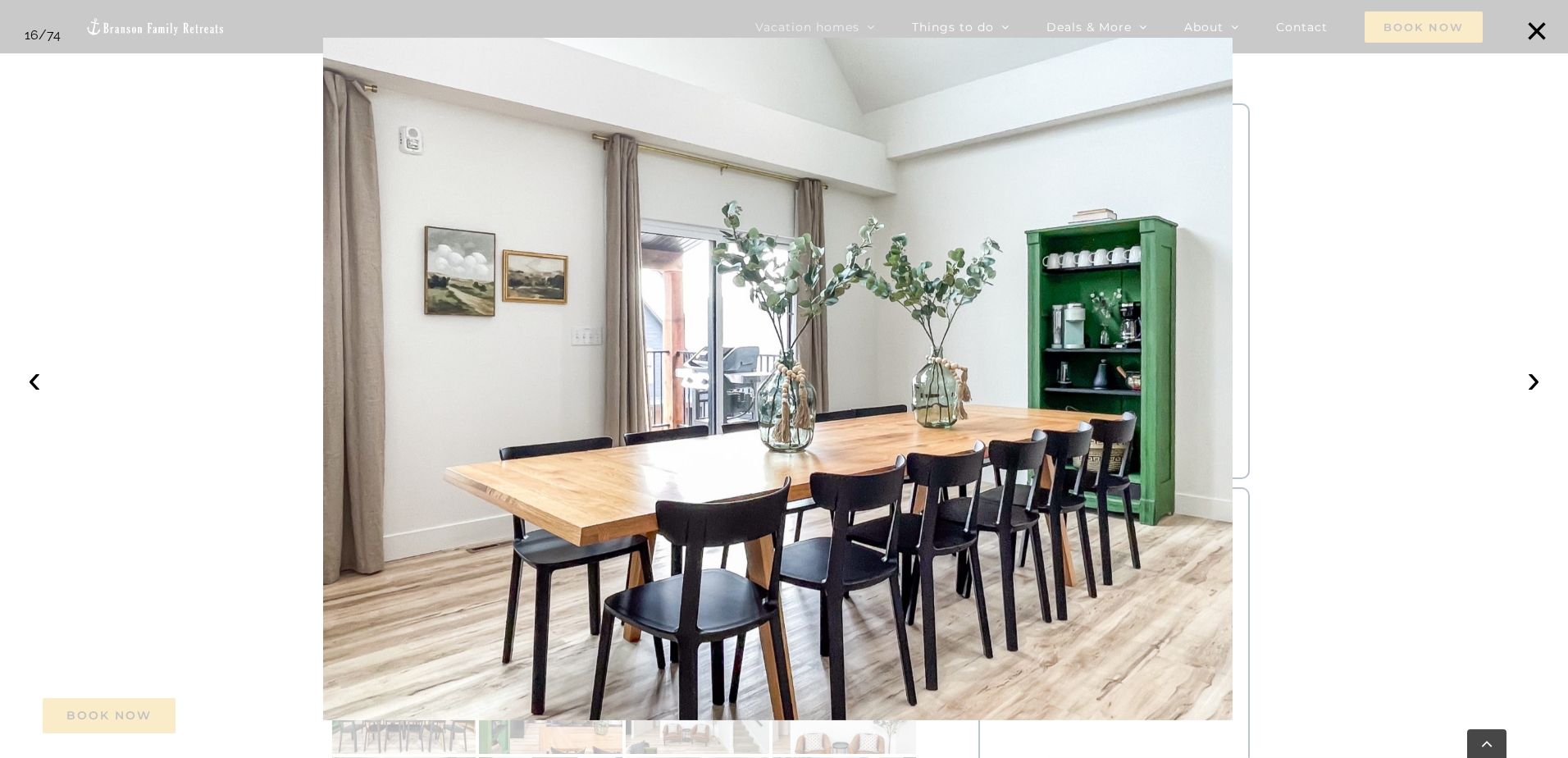
drag, startPoint x: 1531, startPoint y: 23, endPoint x: 1239, endPoint y: 187, distance: 334.9
click at [1531, 25] on button "×" at bounding box center [1536, 31] width 36 height 36
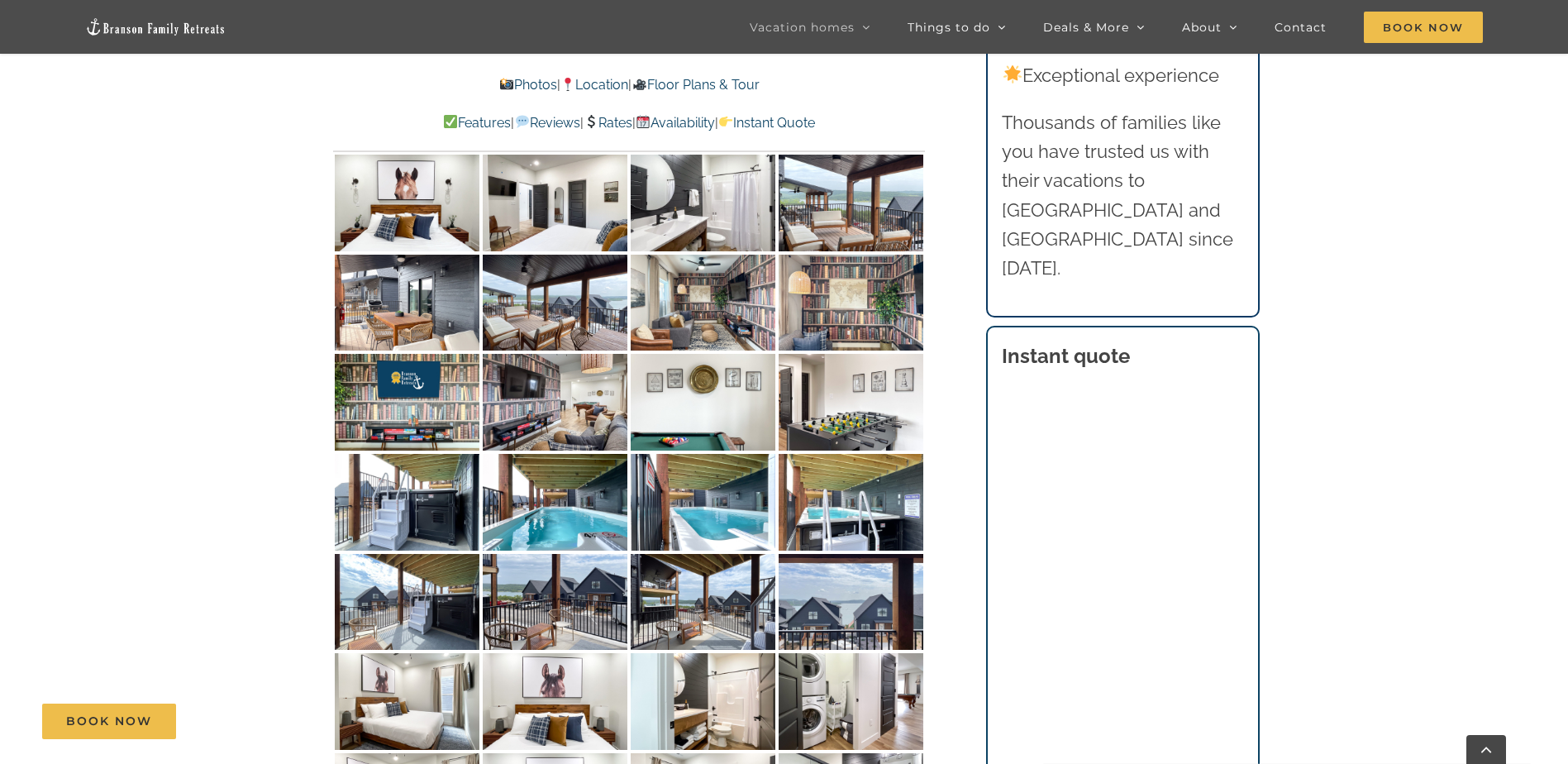
scroll to position [8136, 0]
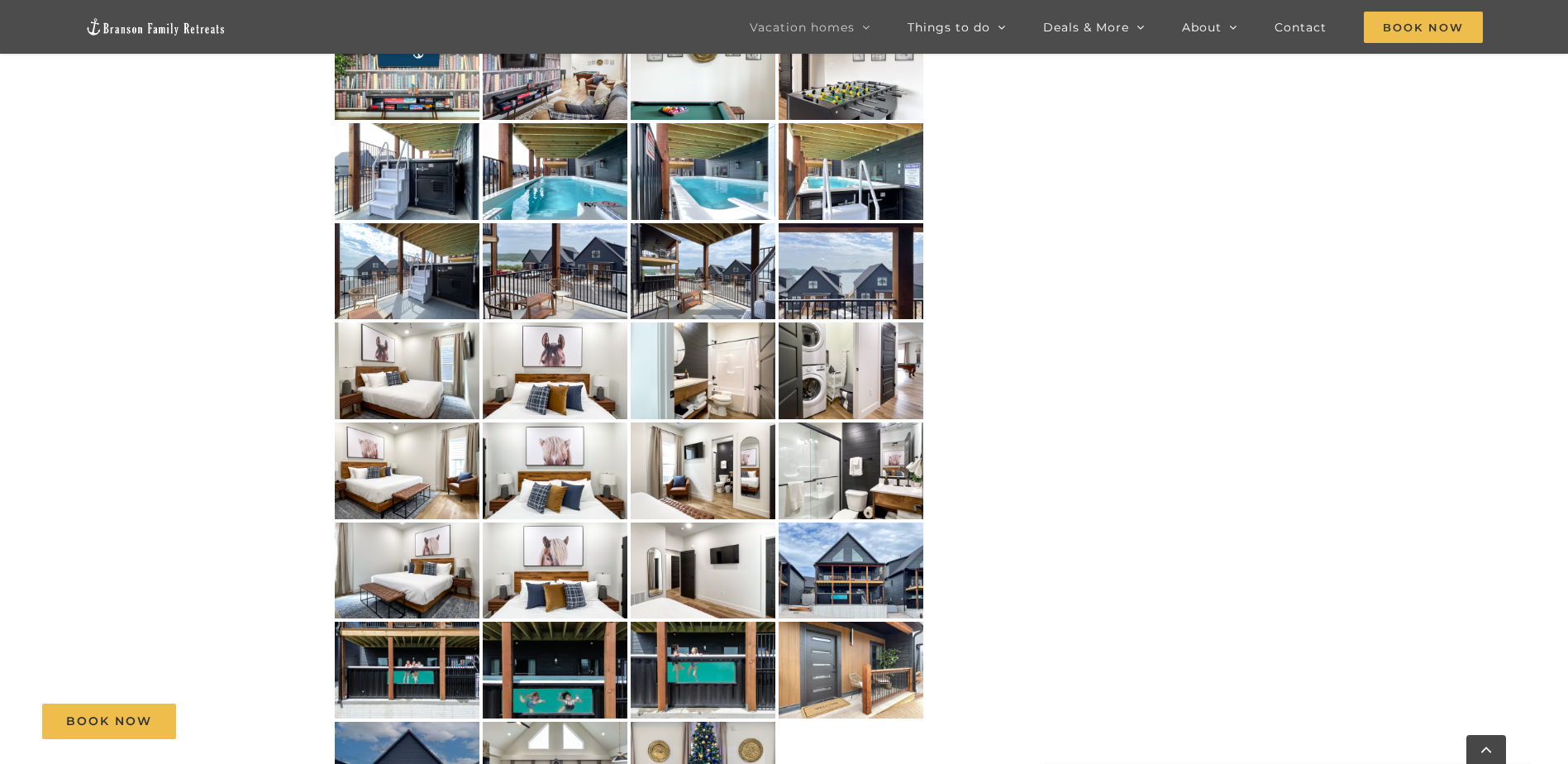
scroll to position [579, 0]
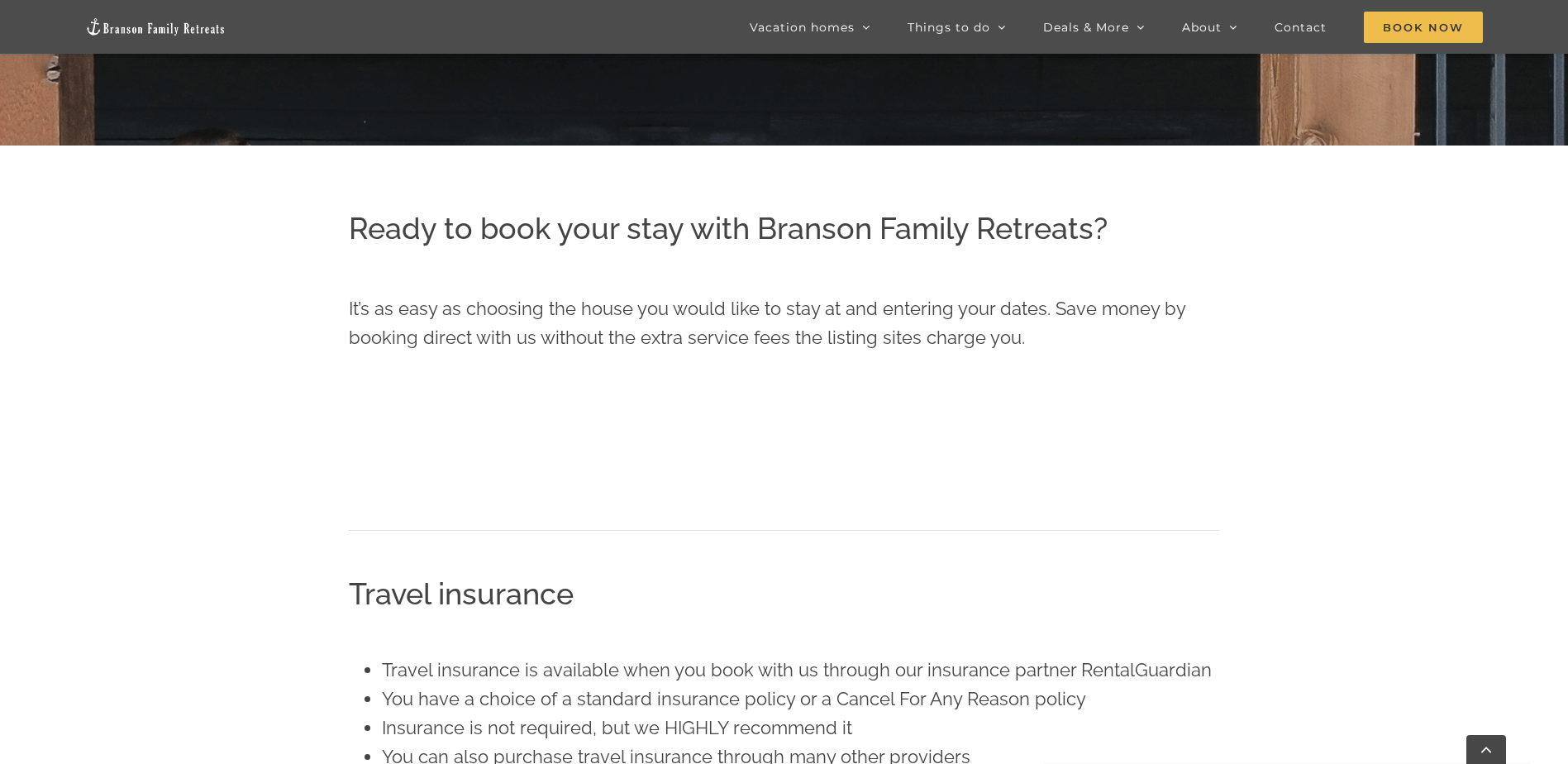
scroll to position [929, 0]
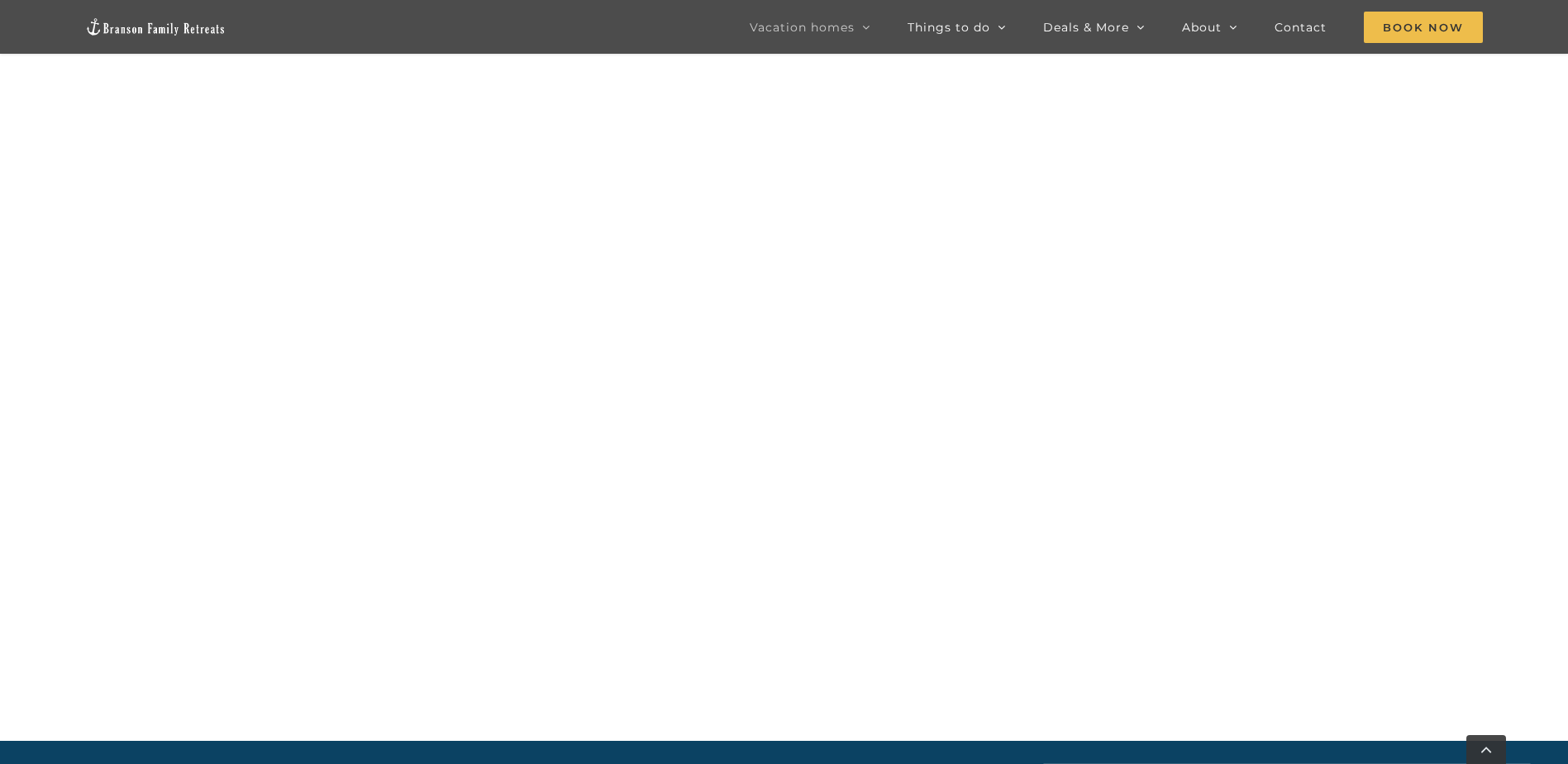
scroll to position [1571, 0]
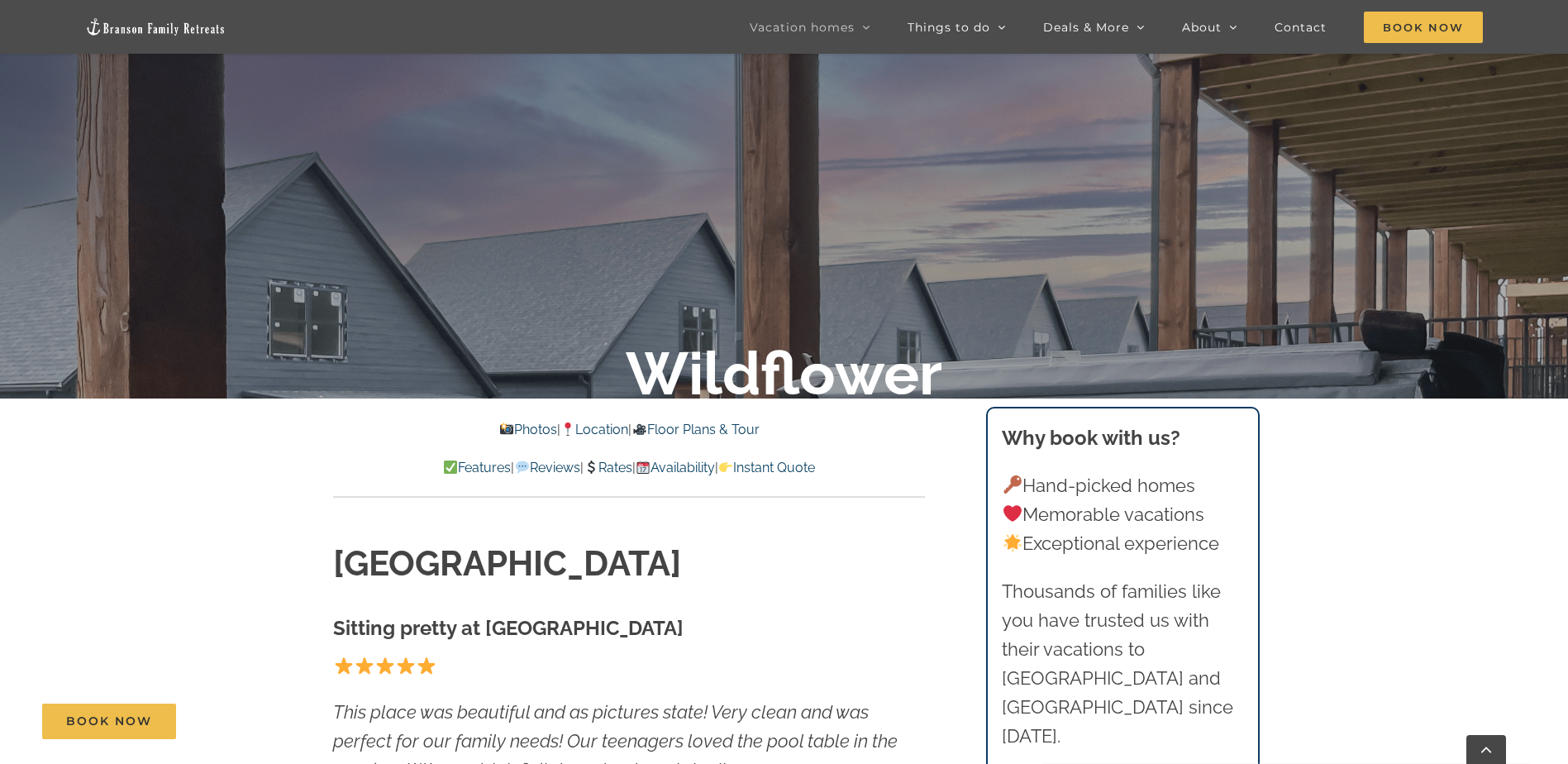
scroll to position [496, 0]
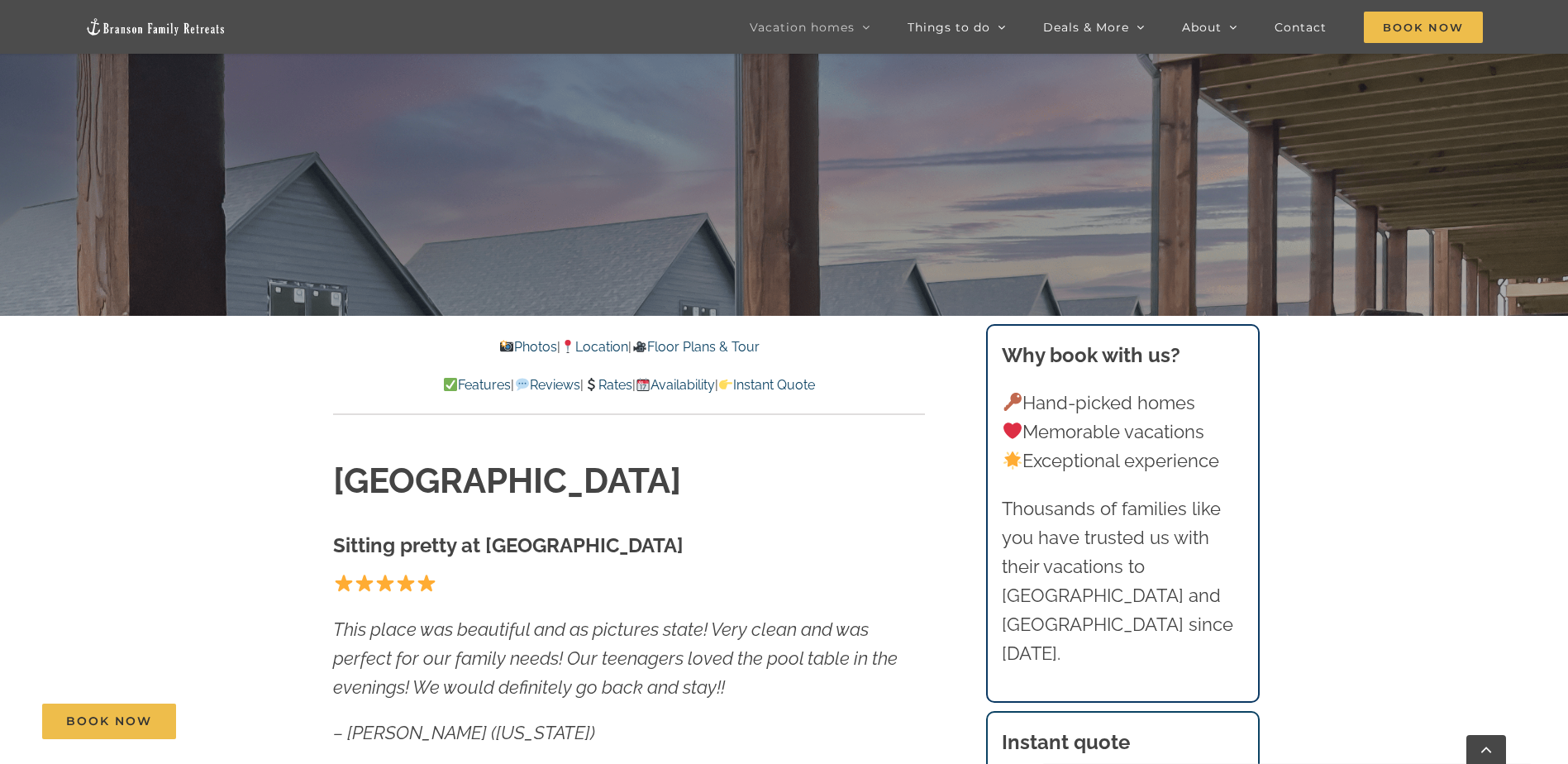
click at [697, 379] on link "Availability" at bounding box center [675, 385] width 79 height 16
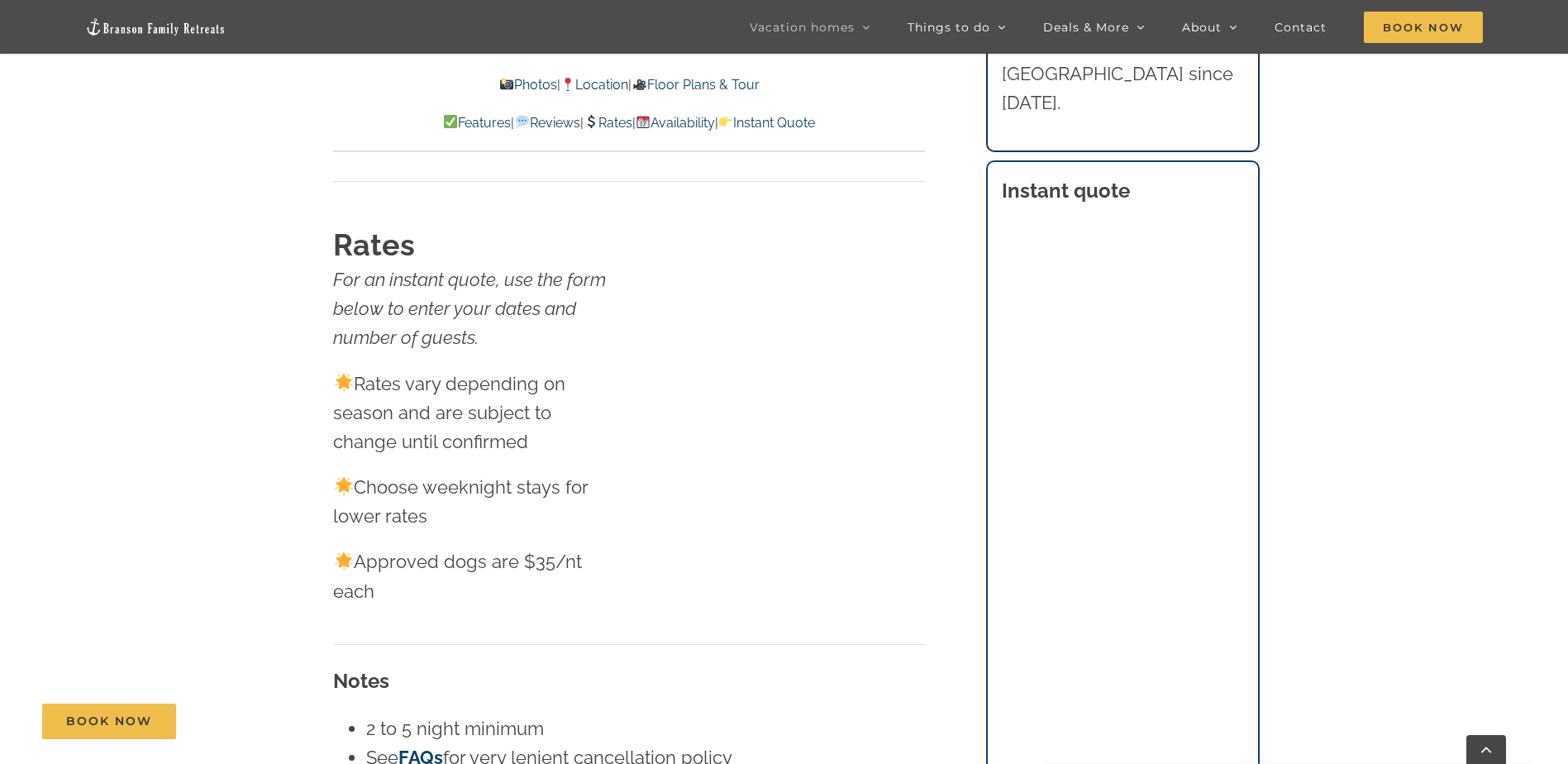
scroll to position [9106, 0]
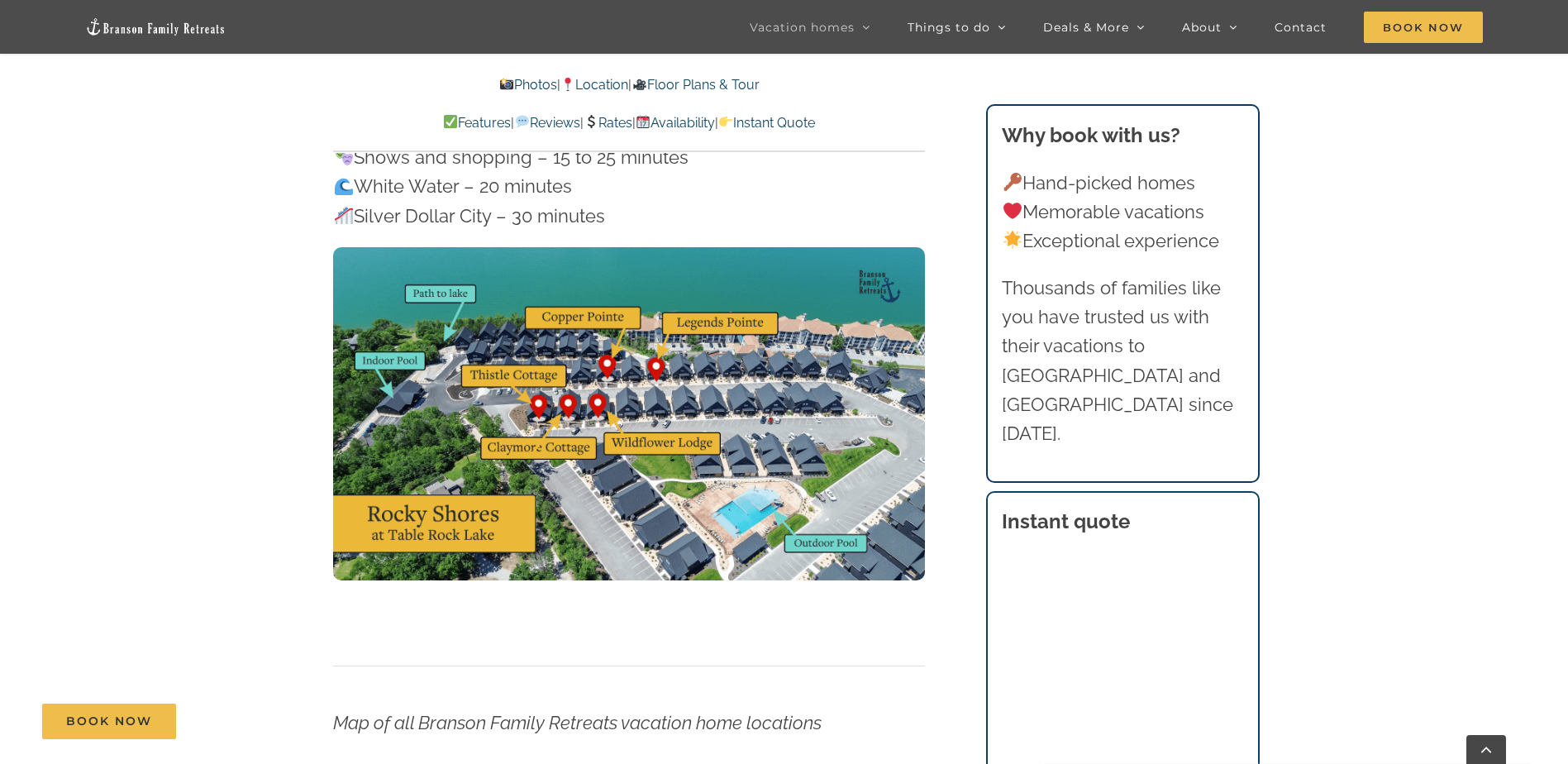
scroll to position [4146, 0]
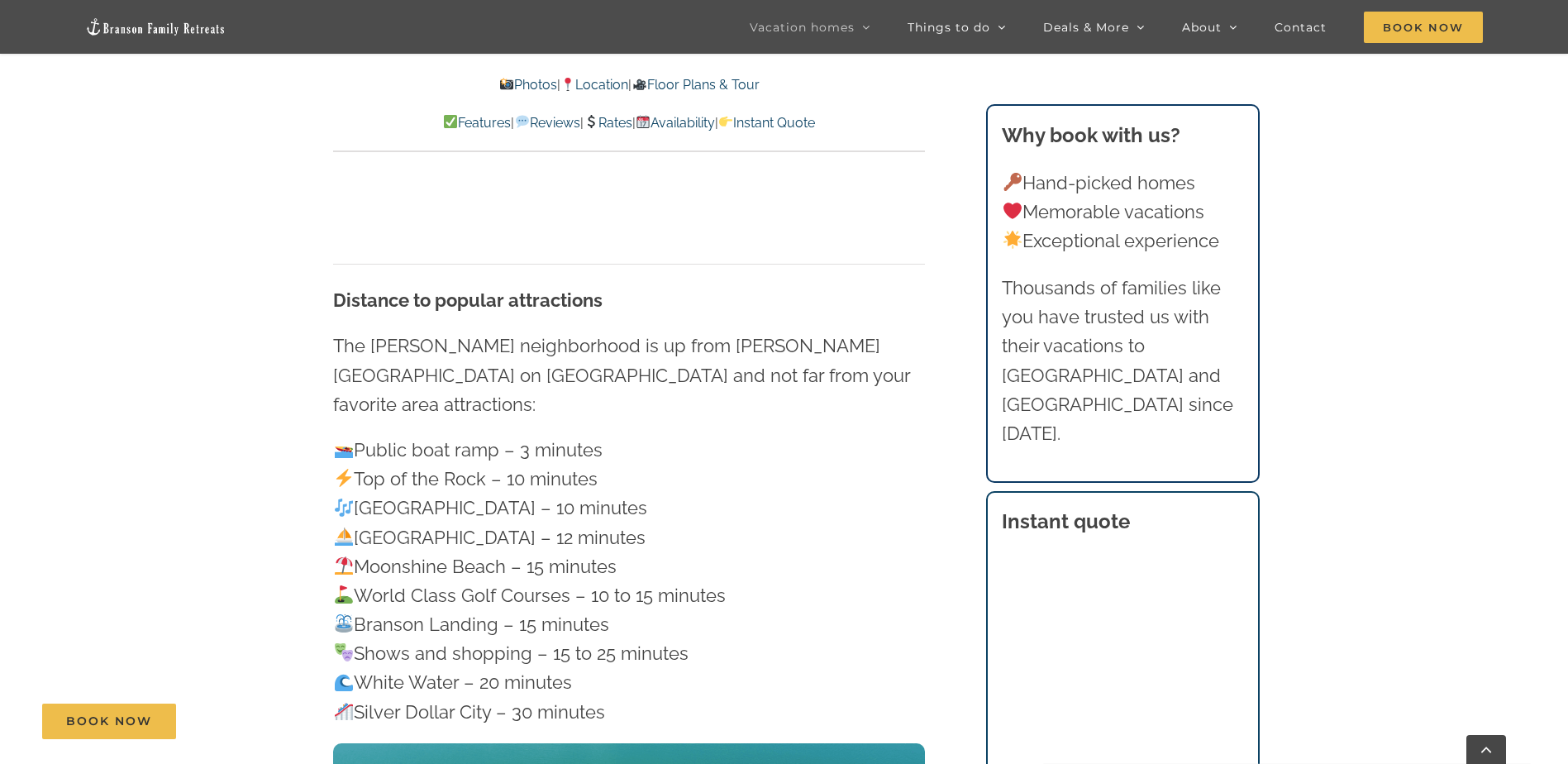
scroll to position [496, 0]
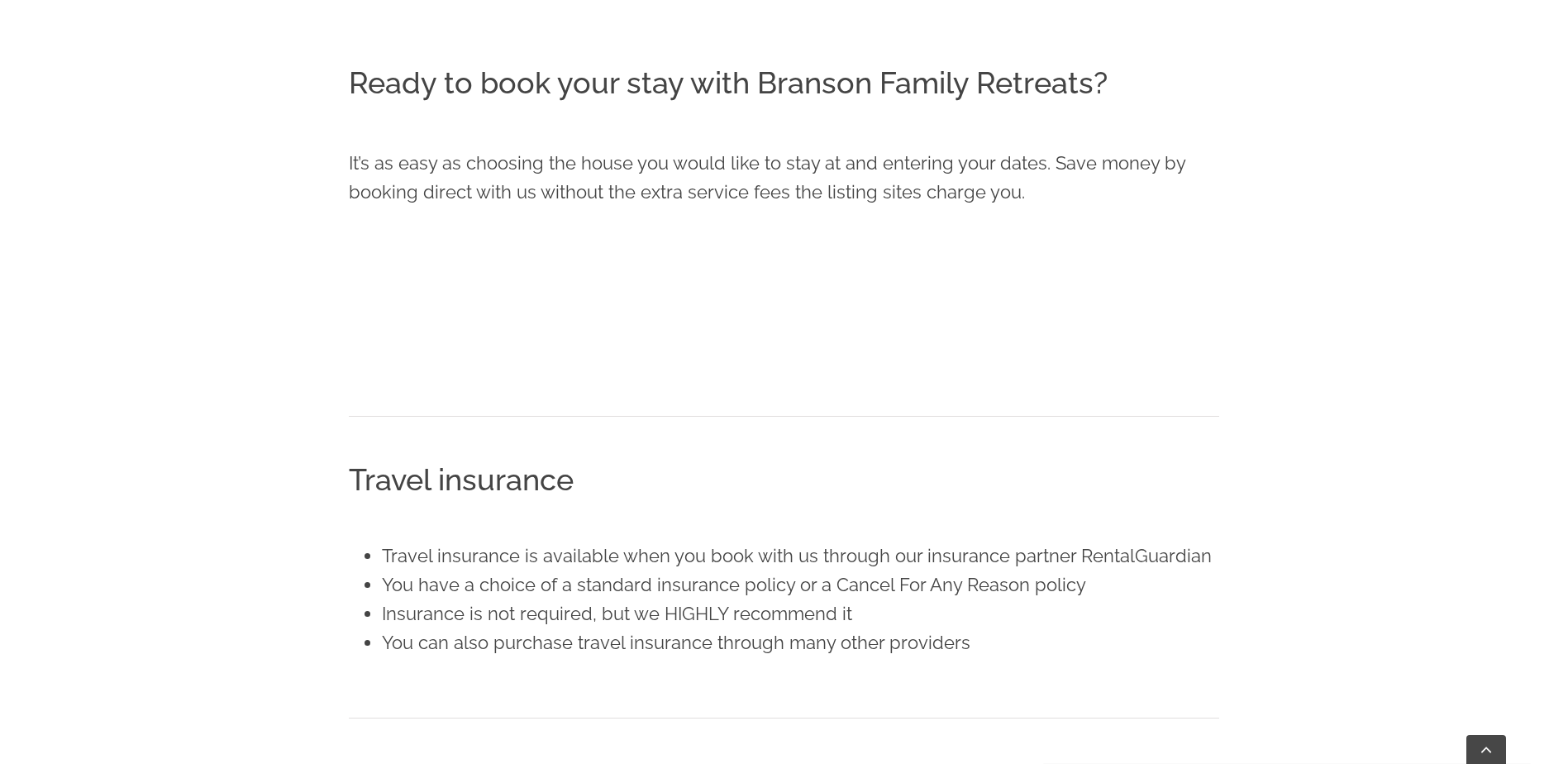
scroll to position [812, 0]
